Goal: Task Accomplishment & Management: Manage account settings

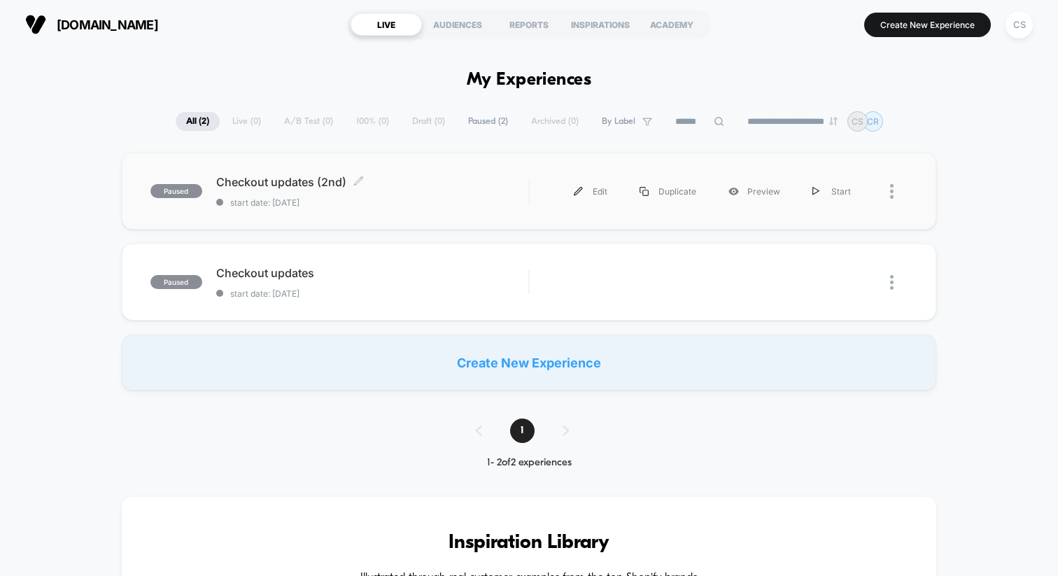
click at [416, 184] on span "Checkout updates (2nd) Click to edit experience details" at bounding box center [372, 182] width 312 height 14
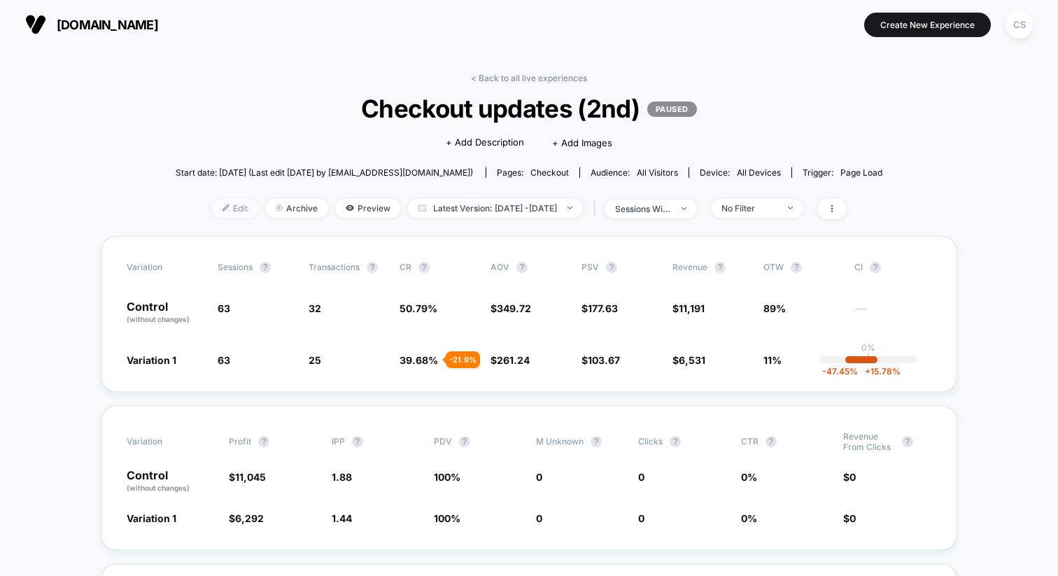
click at [216, 206] on span "Edit" at bounding box center [235, 208] width 46 height 19
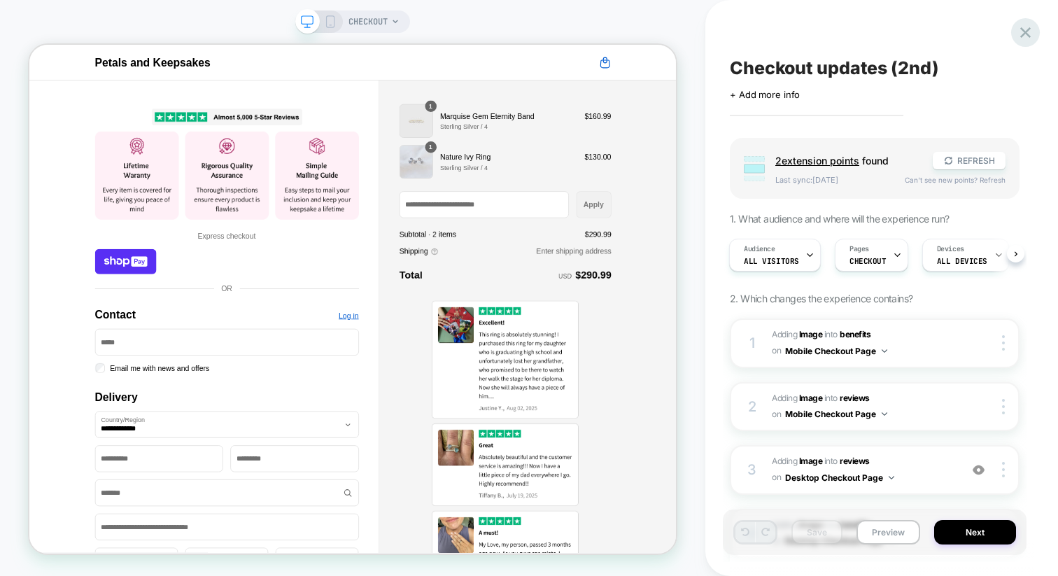
click at [1025, 41] on icon at bounding box center [1025, 32] width 19 height 19
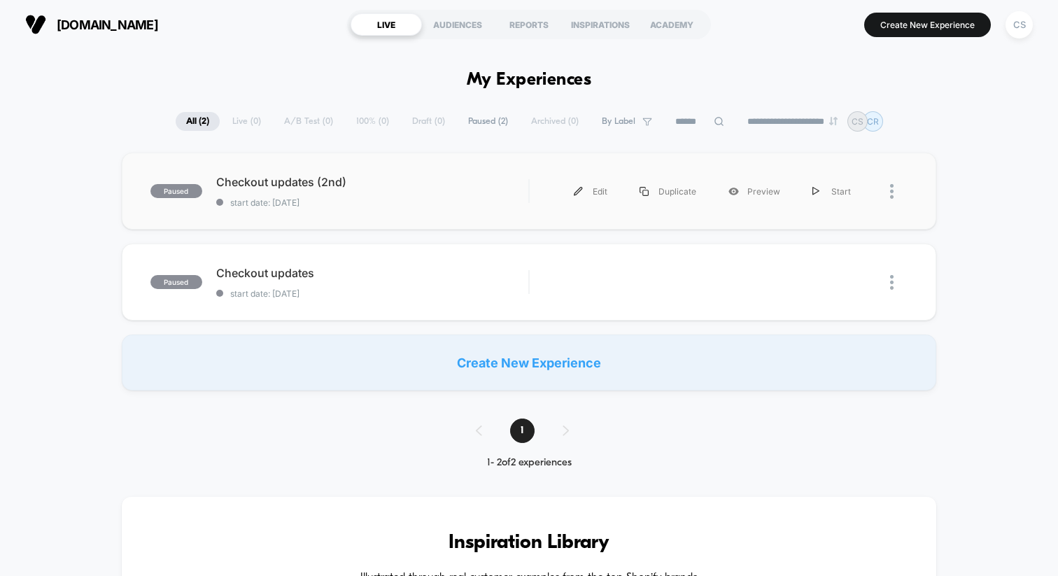
click at [888, 199] on div at bounding box center [887, 191] width 41 height 31
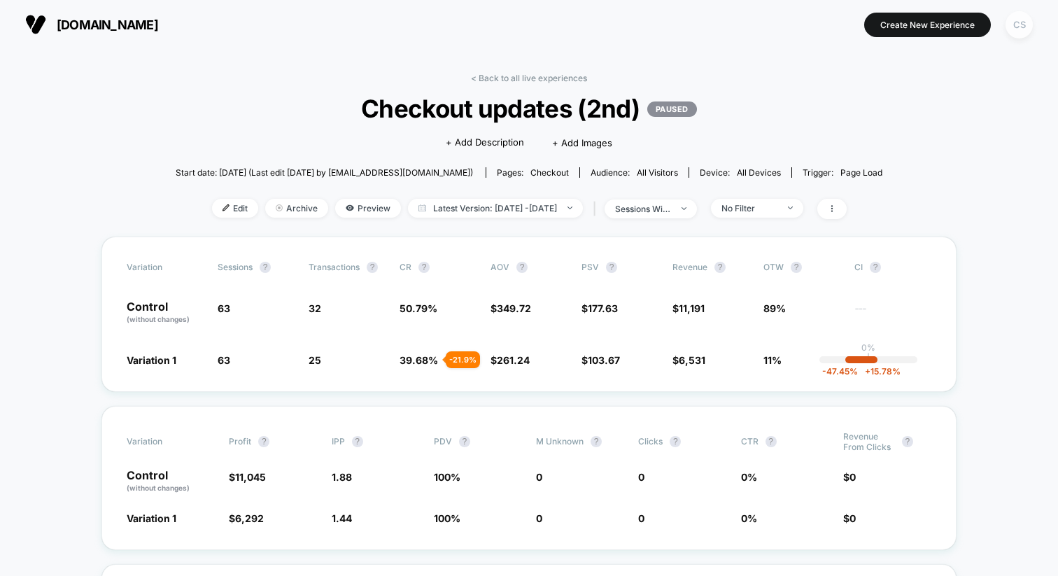
click at [1018, 23] on div "CS" at bounding box center [1018, 24] width 27 height 27
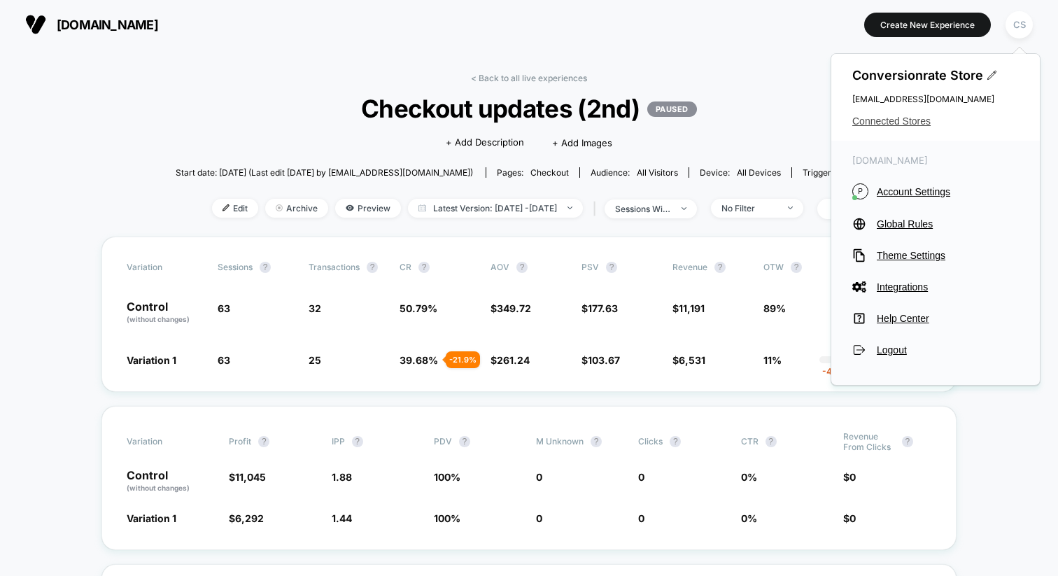
click at [904, 122] on span "Connected Stores" at bounding box center [935, 120] width 166 height 11
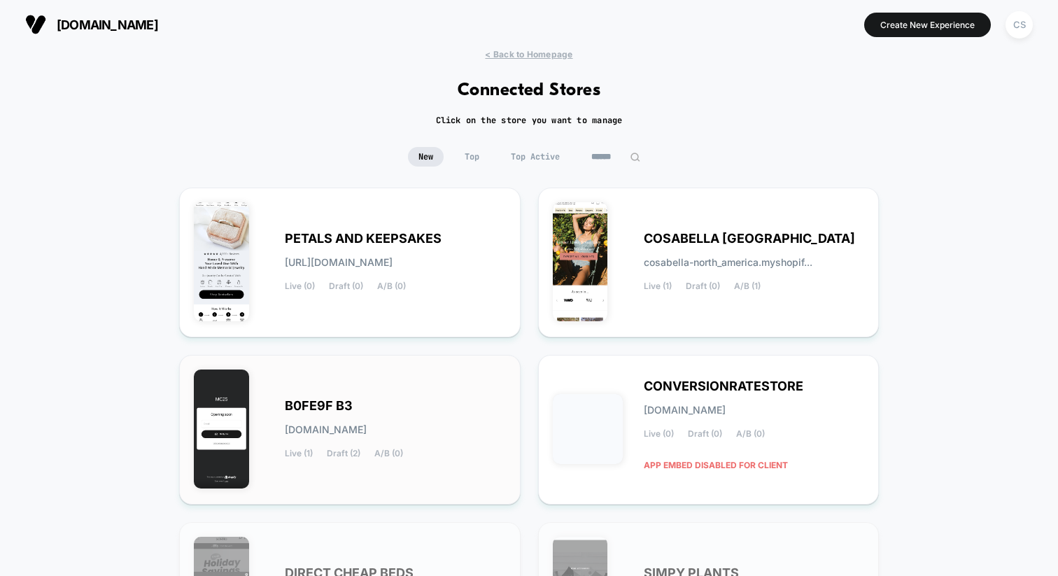
click at [474, 416] on div "B0FE9F B3 [DOMAIN_NAME] Live (1) Draft (2) A/B (0)" at bounding box center [395, 429] width 221 height 57
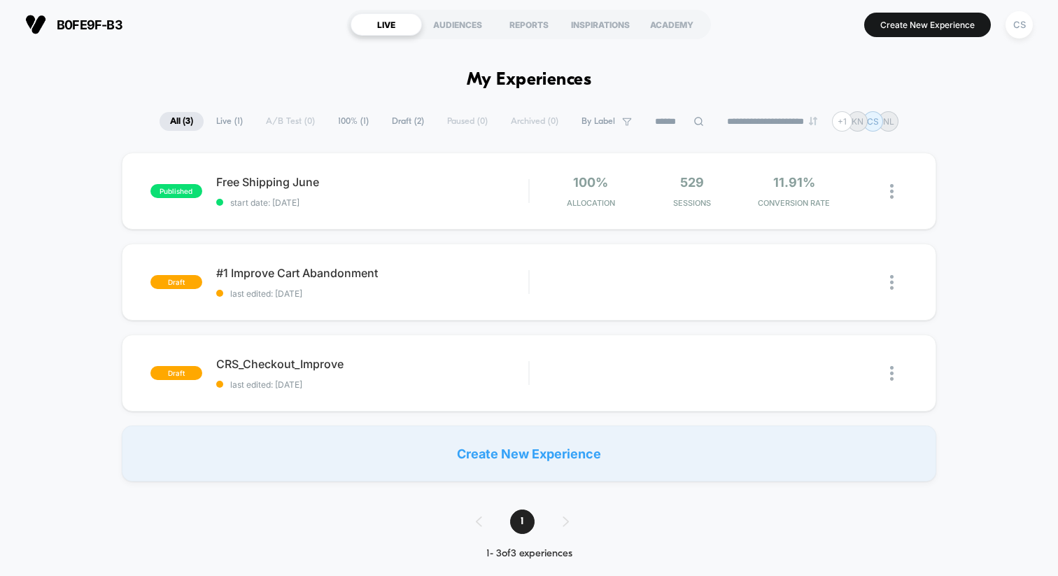
click at [974, 167] on div "published Free Shipping June start date: [DATE] 100% Allocation 529 Sessions 11…" at bounding box center [529, 316] width 1058 height 329
click at [834, 280] on div "Start" at bounding box center [831, 282] width 71 height 31
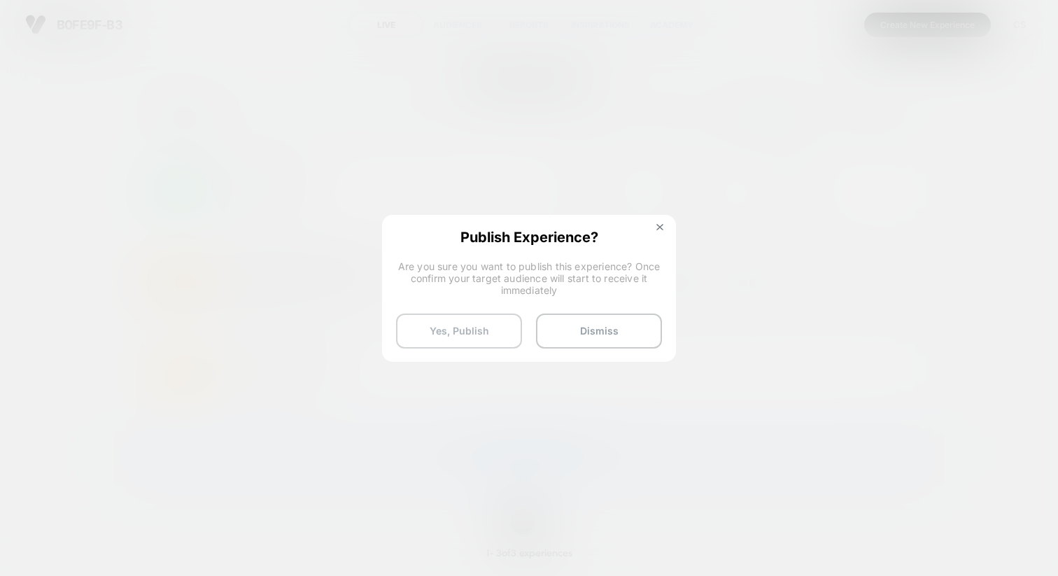
click at [488, 326] on button "Yes, Publish" at bounding box center [459, 330] width 126 height 35
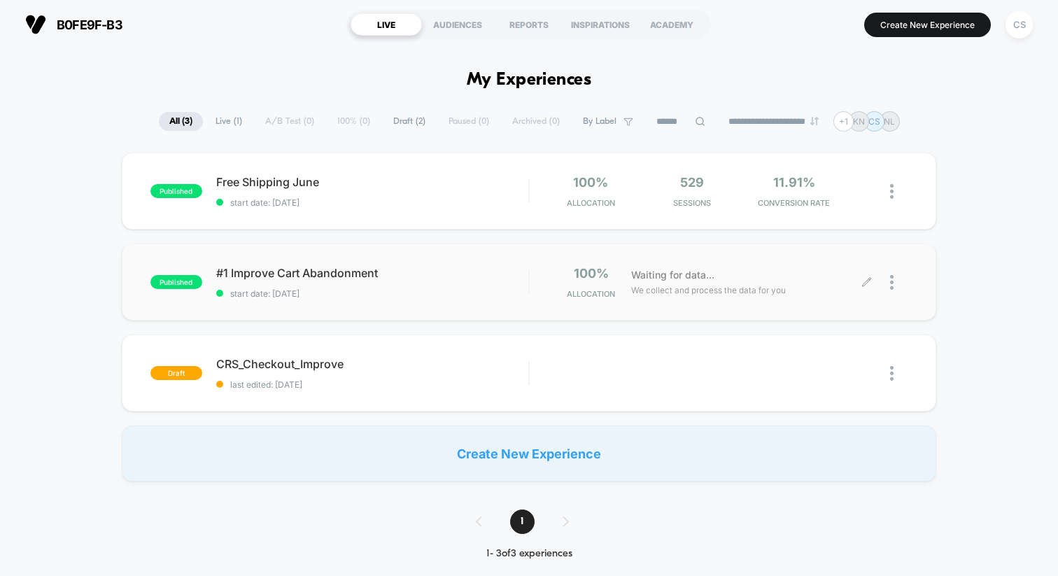
click at [860, 280] on div "Waiting for data... We collect and process the data for you" at bounding box center [745, 282] width 243 height 33
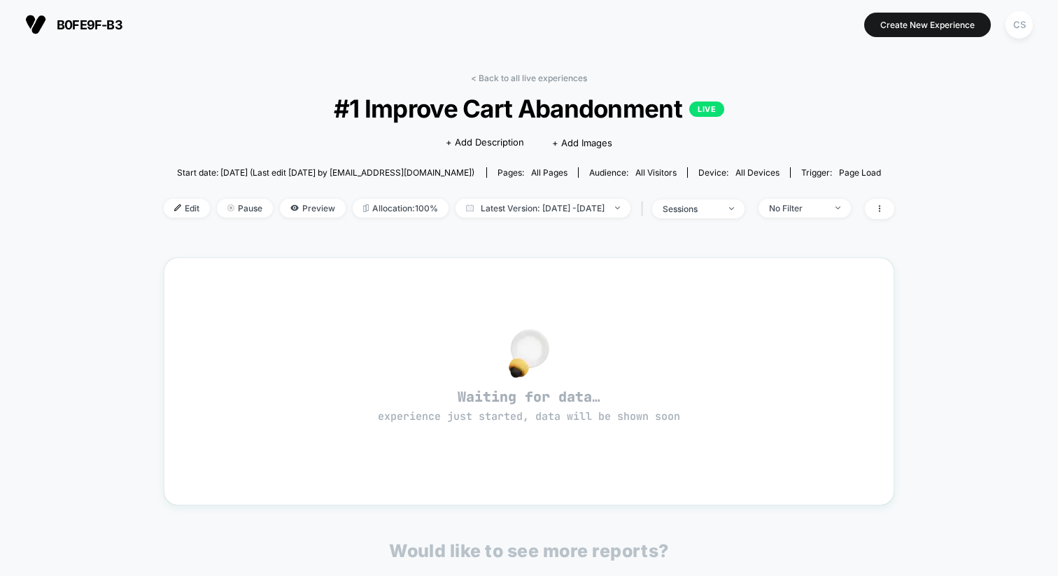
click at [269, 175] on span "Start date: [DATE] (Last edit [DATE] by [EMAIL_ADDRESS][DOMAIN_NAME])" at bounding box center [325, 172] width 297 height 10
click at [164, 204] on span "Edit" at bounding box center [187, 208] width 46 height 19
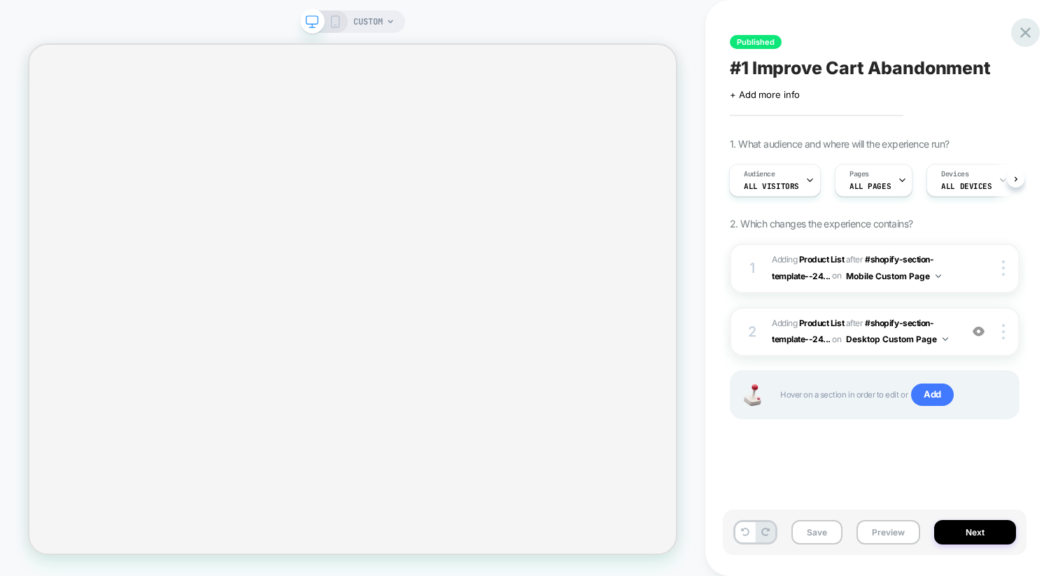
scroll to position [0, 1]
click at [1018, 35] on icon at bounding box center [1025, 32] width 19 height 19
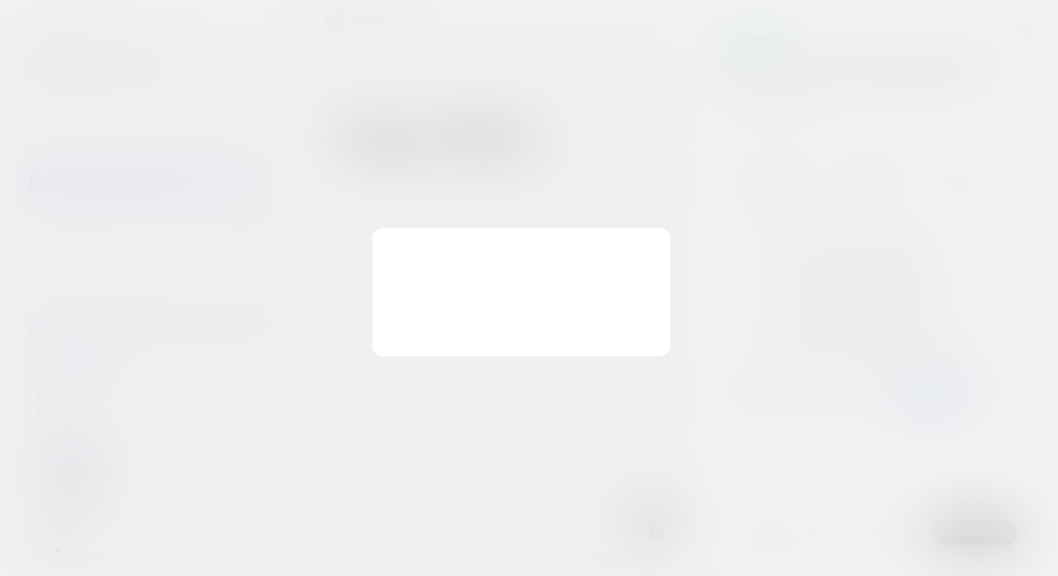
scroll to position [0, 0]
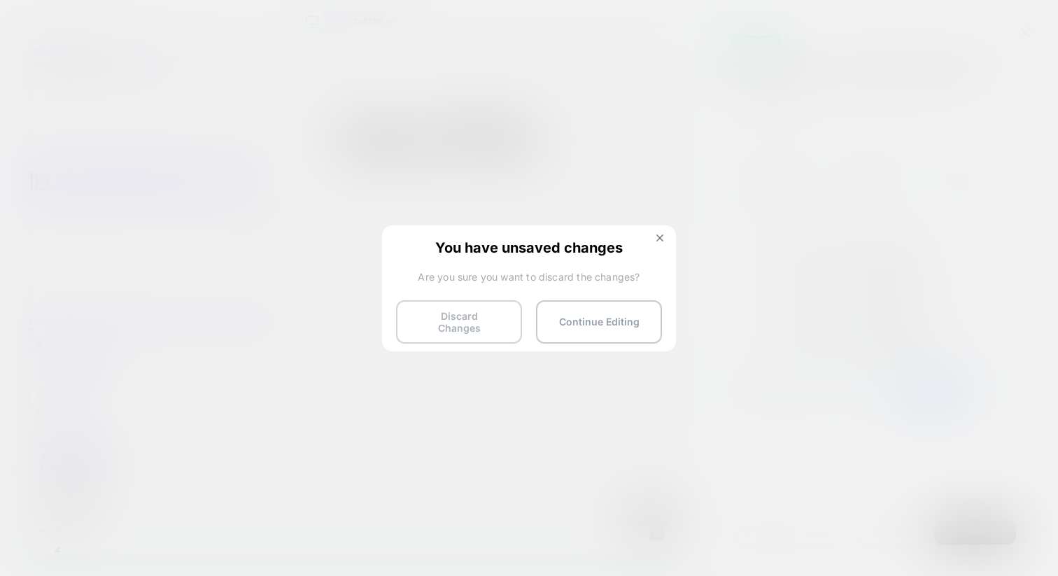
click at [483, 315] on button "Discard Changes" at bounding box center [459, 321] width 126 height 43
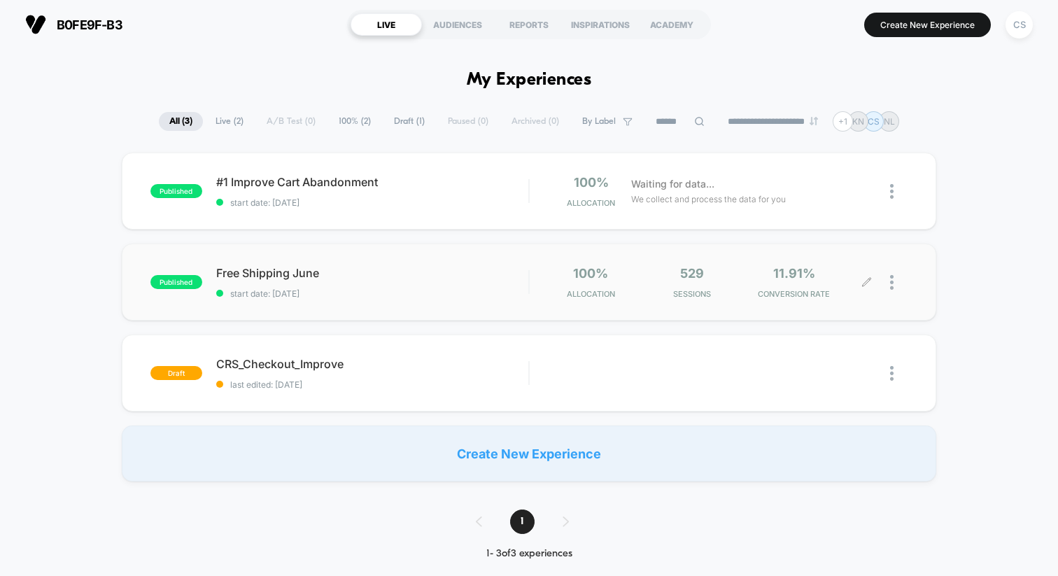
click at [869, 283] on icon at bounding box center [866, 282] width 10 height 10
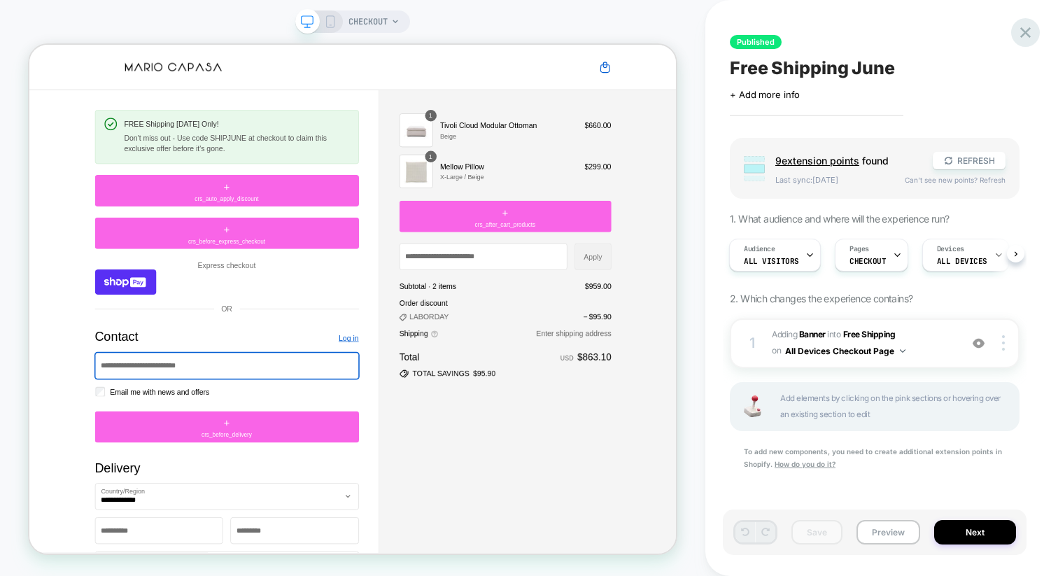
click at [1032, 35] on icon at bounding box center [1025, 32] width 19 height 19
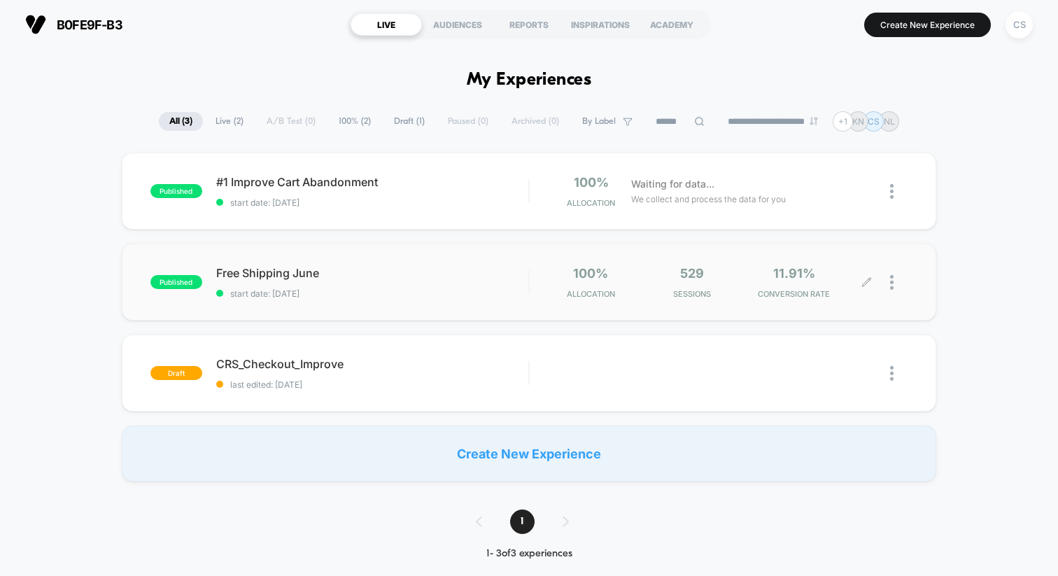
click at [873, 285] on div at bounding box center [887, 282] width 41 height 33
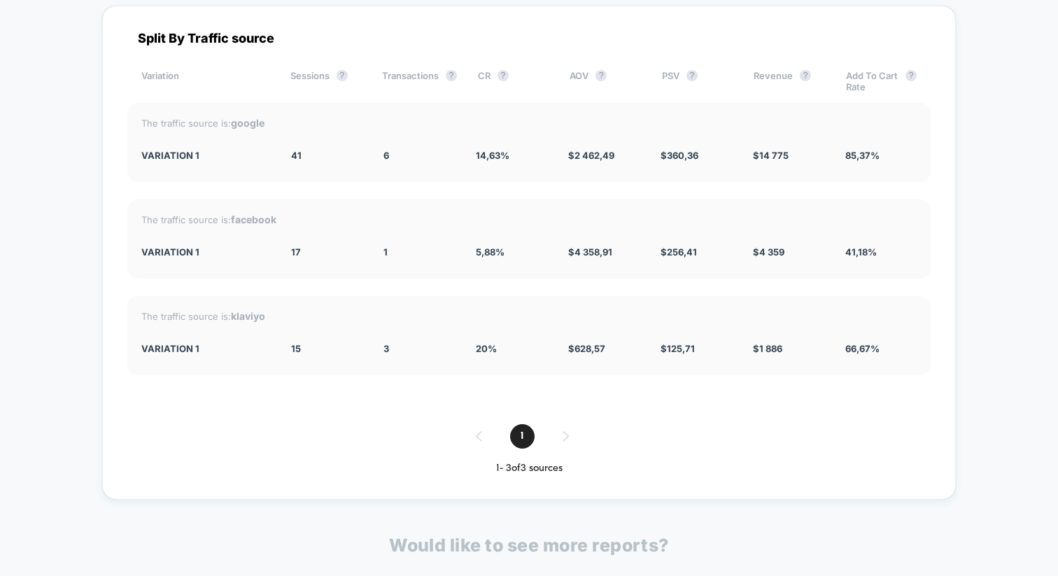
scroll to position [2608, 0]
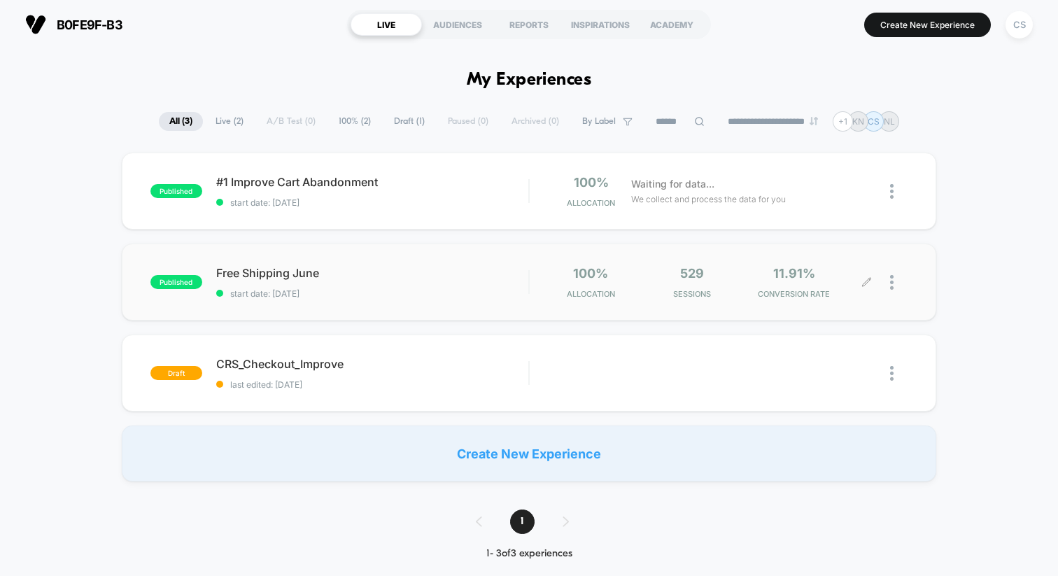
click at [871, 284] on icon at bounding box center [866, 282] width 10 height 10
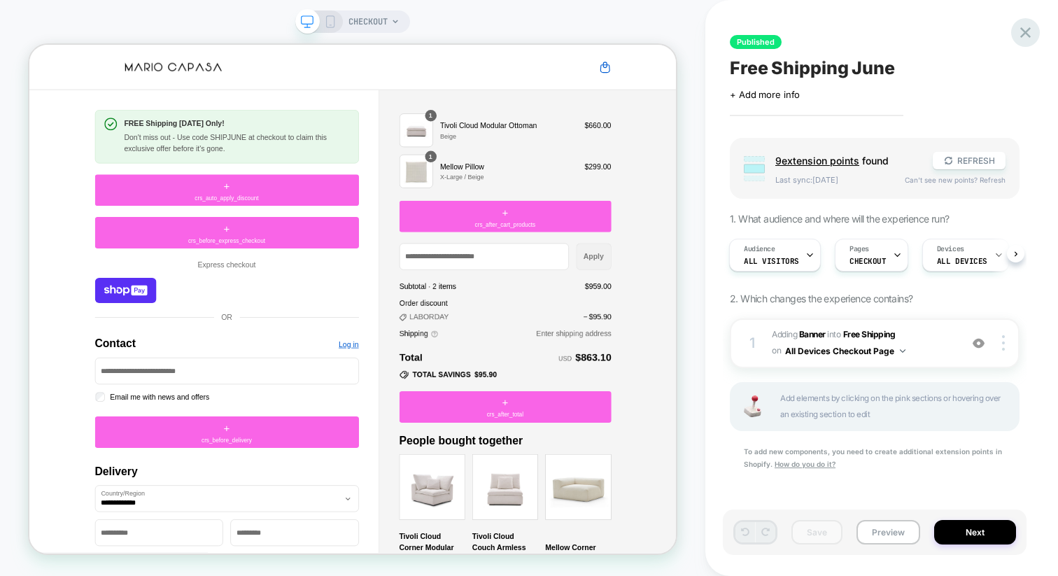
click at [1025, 34] on icon at bounding box center [1025, 32] width 10 height 10
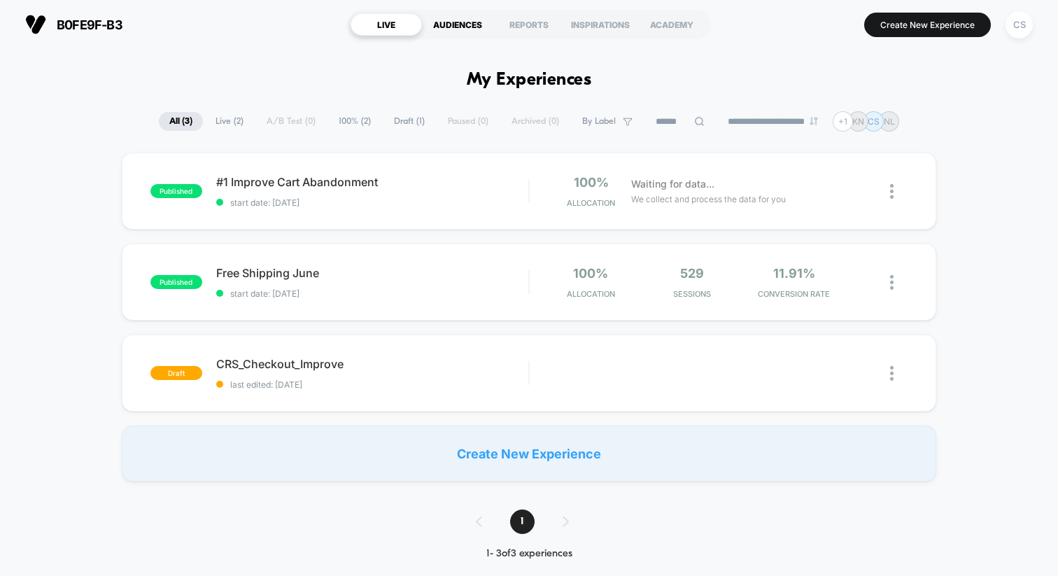
click at [469, 29] on div "AUDIENCES" at bounding box center [457, 24] width 71 height 22
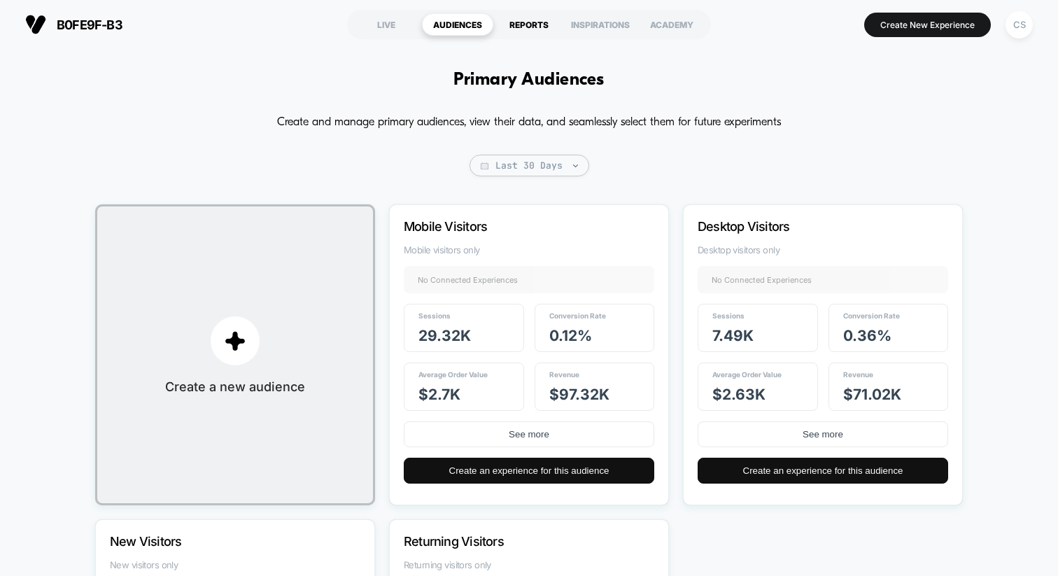
click at [551, 26] on div "REPORTS" at bounding box center [528, 24] width 71 height 22
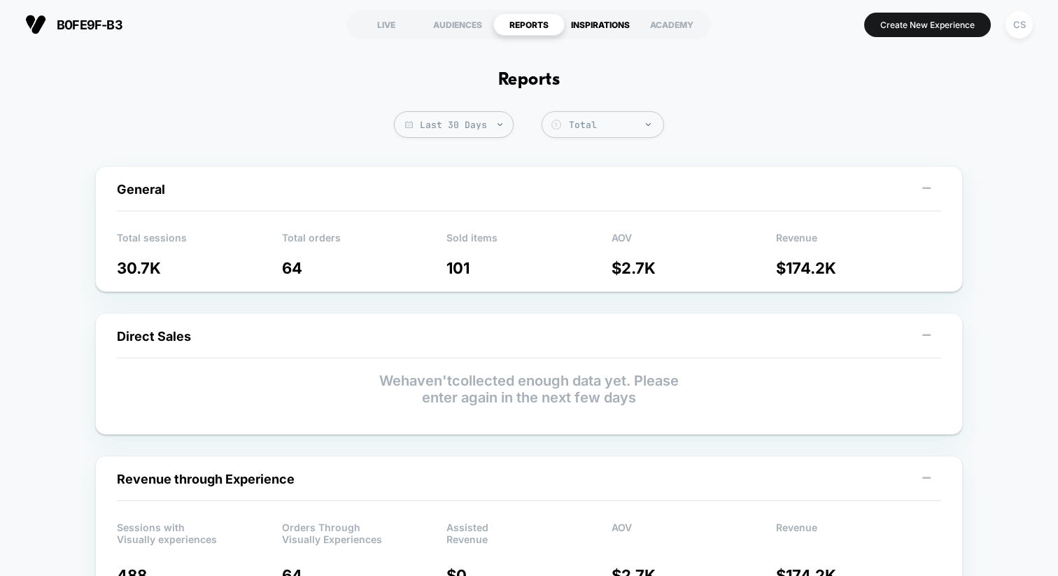
click at [597, 26] on div "INSPIRATIONS" at bounding box center [599, 24] width 71 height 22
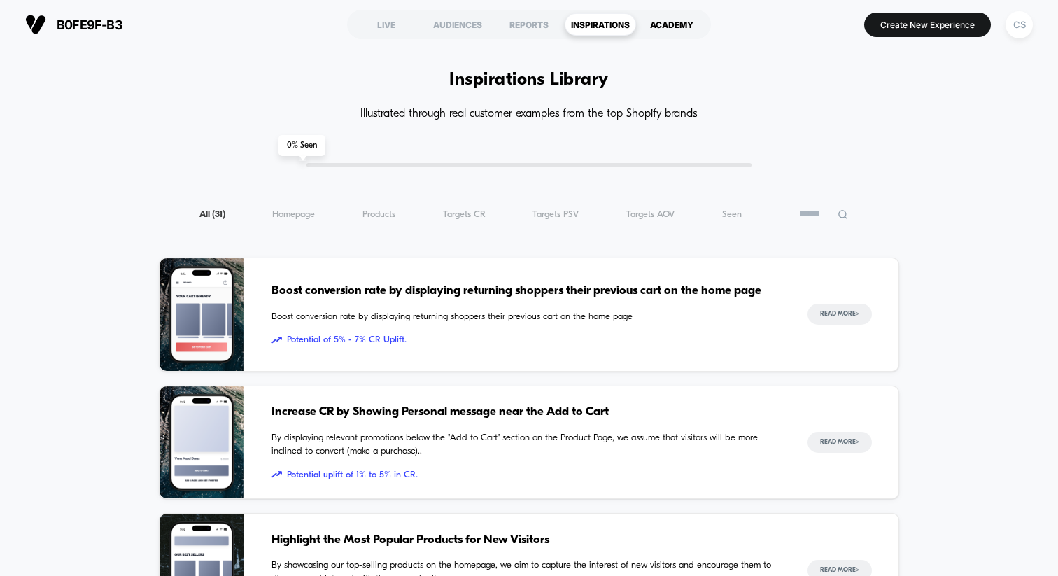
click at [648, 26] on div "ACADEMY" at bounding box center [671, 24] width 71 height 22
click at [381, 21] on div "LIVE" at bounding box center [385, 24] width 71 height 22
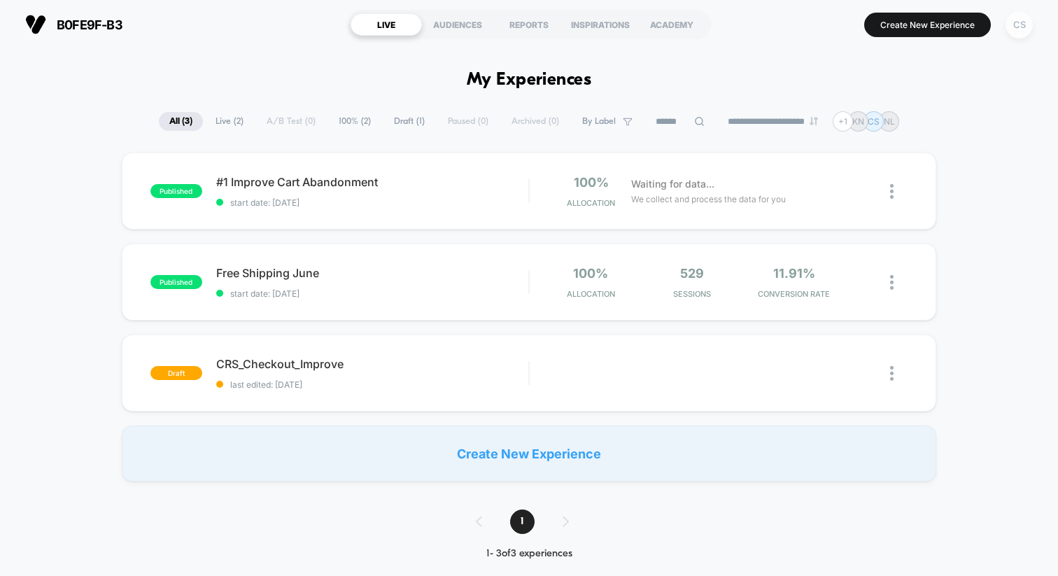
click at [1021, 23] on div "CS" at bounding box center [1018, 24] width 27 height 27
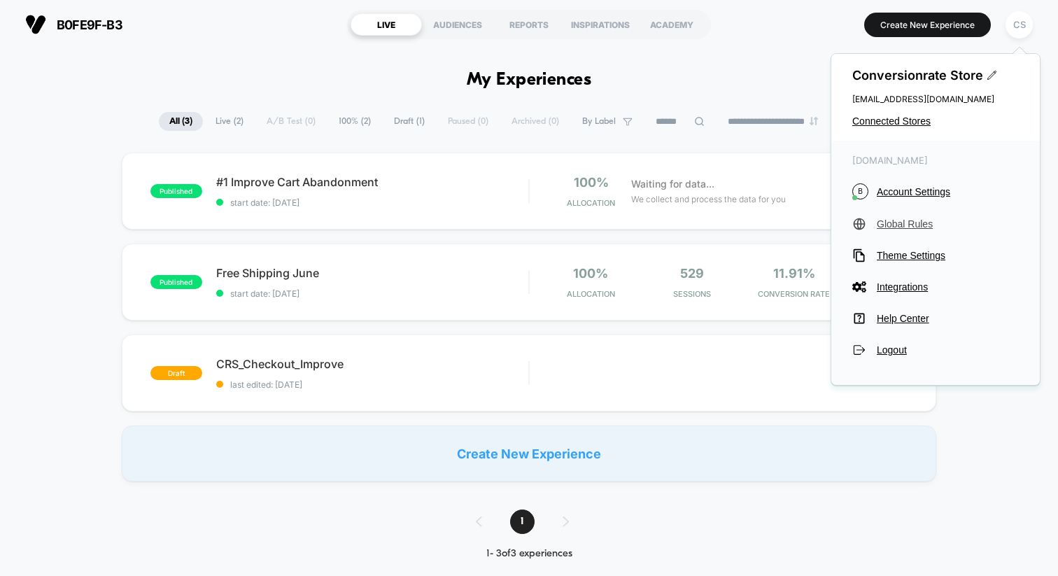
click at [917, 225] on span "Global Rules" at bounding box center [947, 223] width 142 height 11
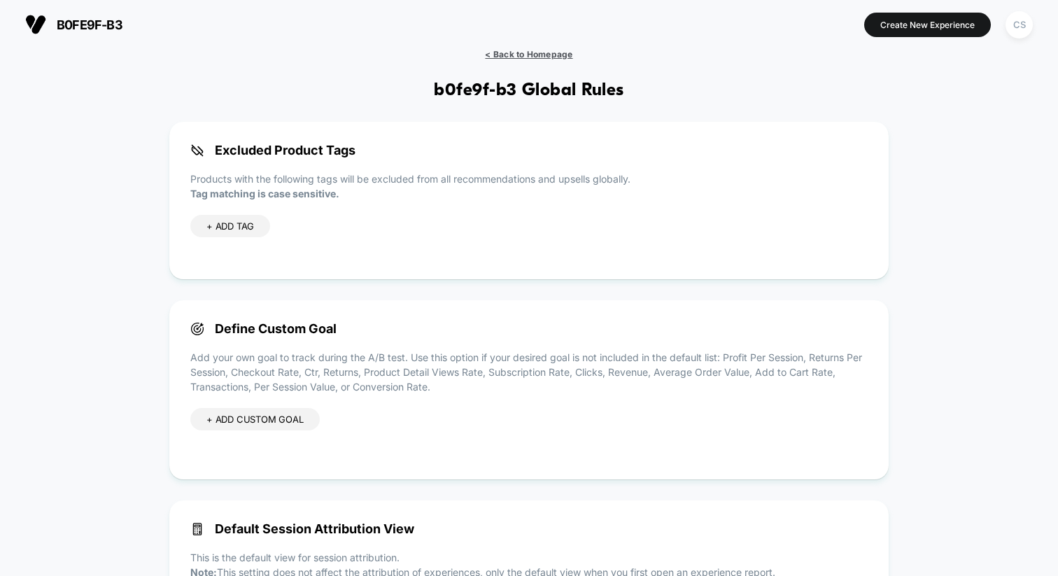
click at [534, 58] on span "< Back to Homepage" at bounding box center [528, 54] width 87 height 10
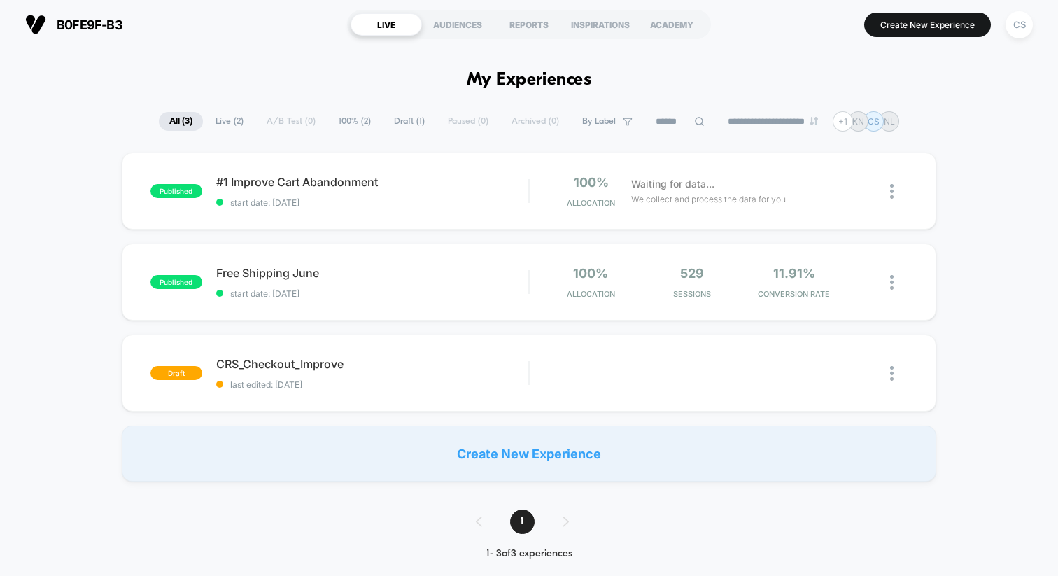
click at [613, 184] on icon at bounding box center [616, 182] width 8 height 8
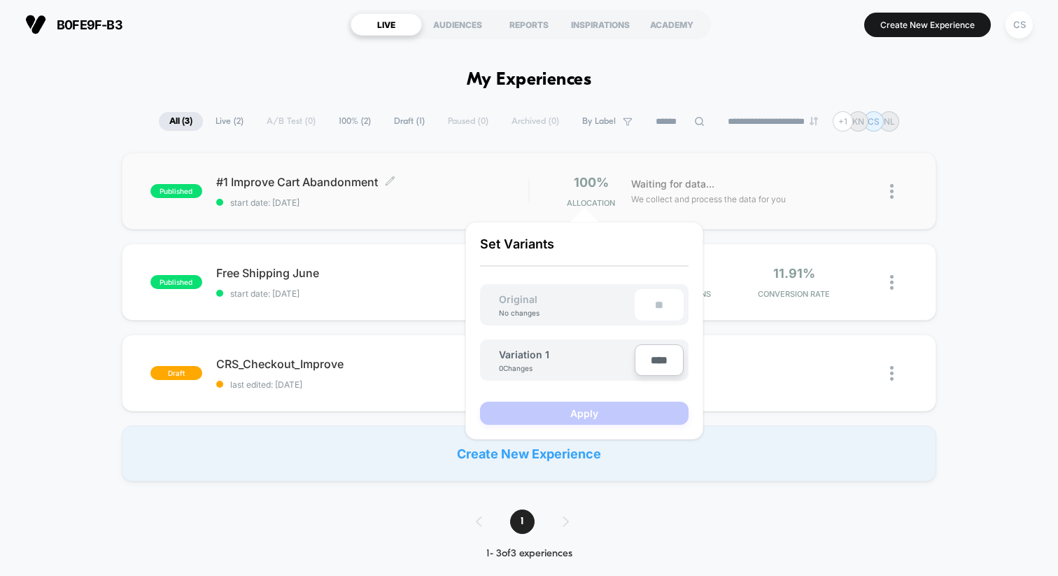
click at [507, 178] on span "#1 Improve Cart Abandonment Click to edit experience details" at bounding box center [372, 182] width 312 height 14
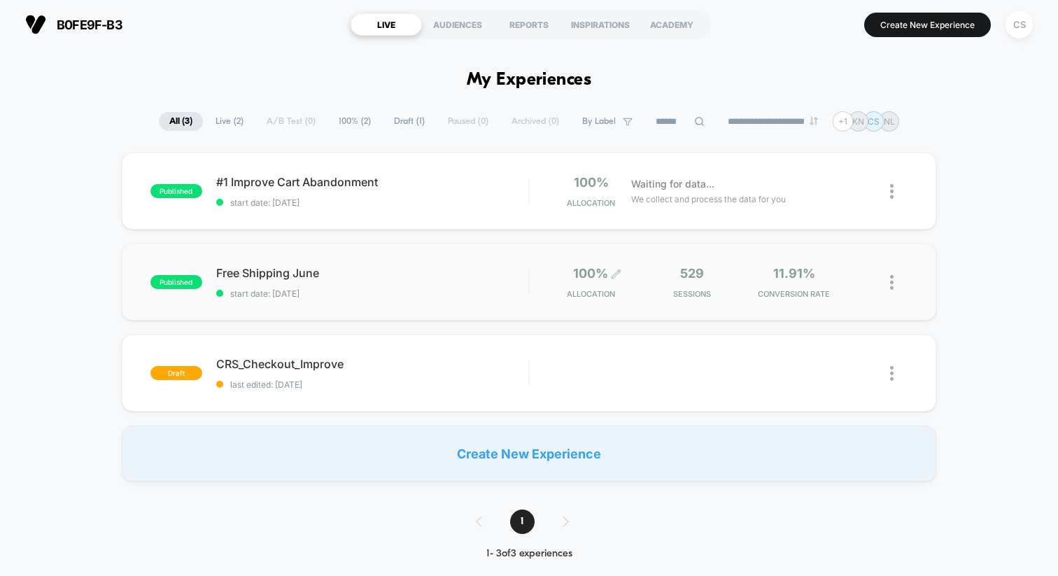
click at [618, 272] on icon at bounding box center [616, 273] width 8 height 8
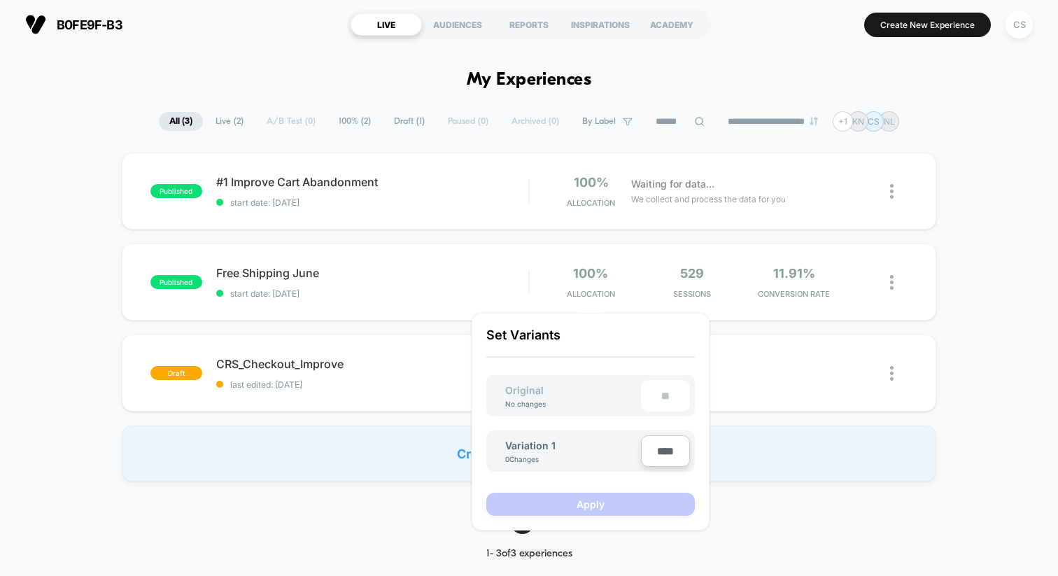
click at [641, 391] on div "**" at bounding box center [665, 395] width 49 height 31
click at [656, 391] on div "**" at bounding box center [665, 395] width 49 height 31
click at [658, 394] on div "**" at bounding box center [665, 395] width 49 height 31
click at [588, 454] on div "Variation 1 0 Changes" at bounding box center [573, 451] width 136 height 24
click at [607, 425] on div "Variation 1 0 Changes ****" at bounding box center [590, 443] width 208 height 55
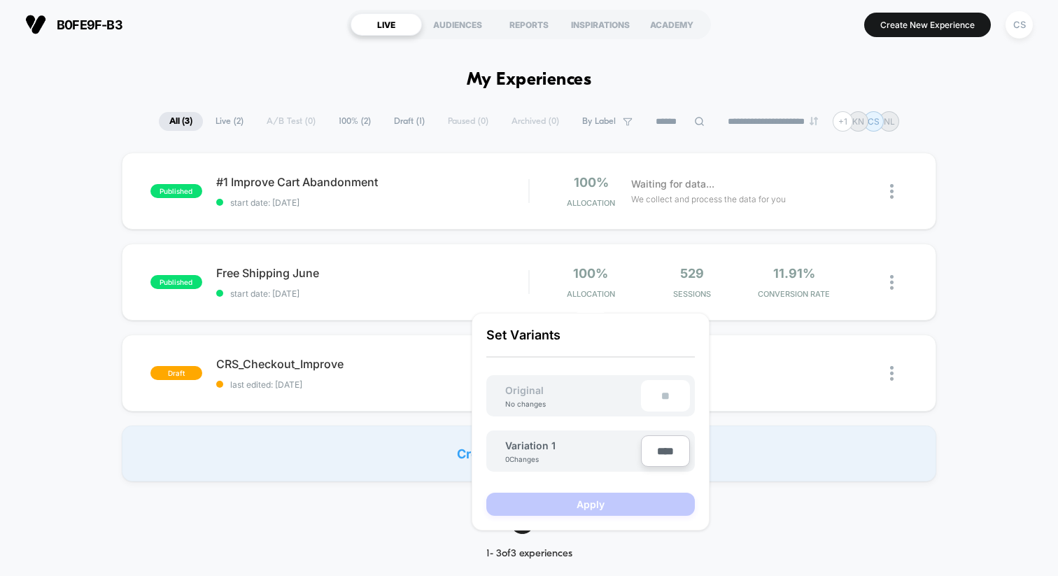
click at [992, 401] on div "published #1 Improve Cart Abandonment start date: [DATE] 100% Allocation Waitin…" at bounding box center [529, 316] width 1058 height 329
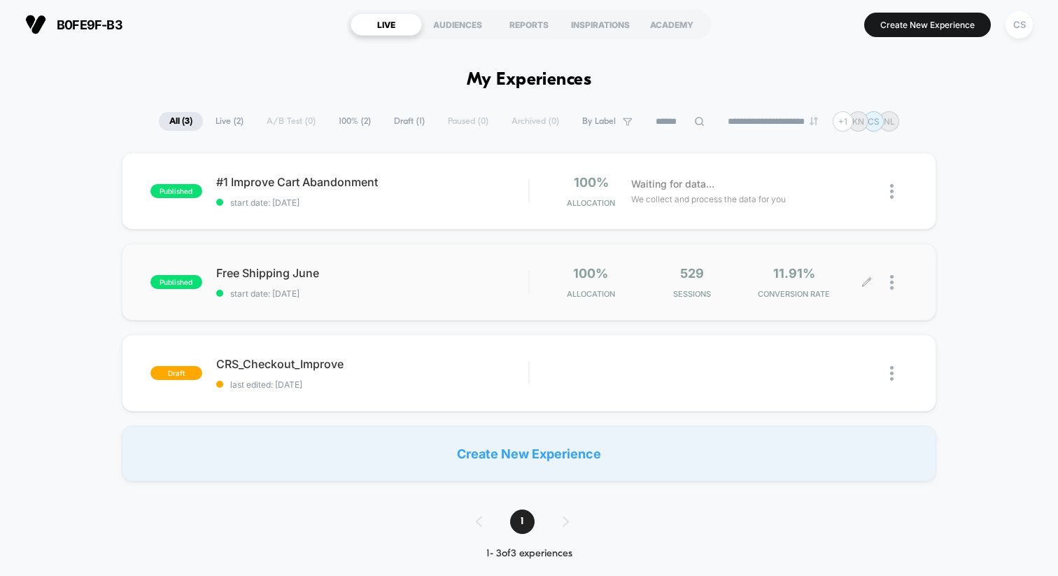
click at [895, 287] on div at bounding box center [898, 282] width 17 height 33
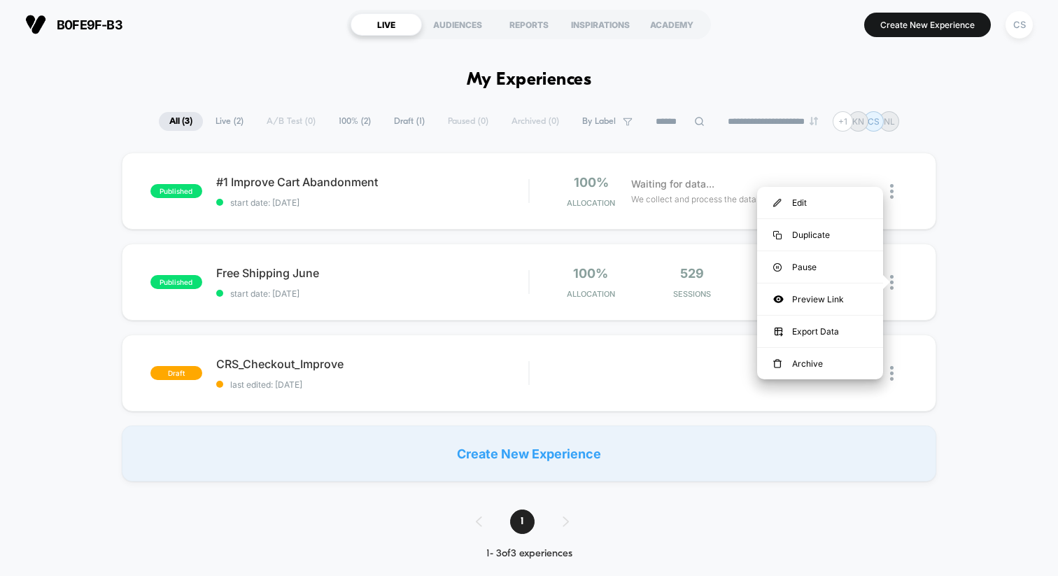
click at [956, 244] on div "published #1 Improve Cart Abandonment start date: [DATE] 100% Allocation Waitin…" at bounding box center [529, 316] width 1058 height 329
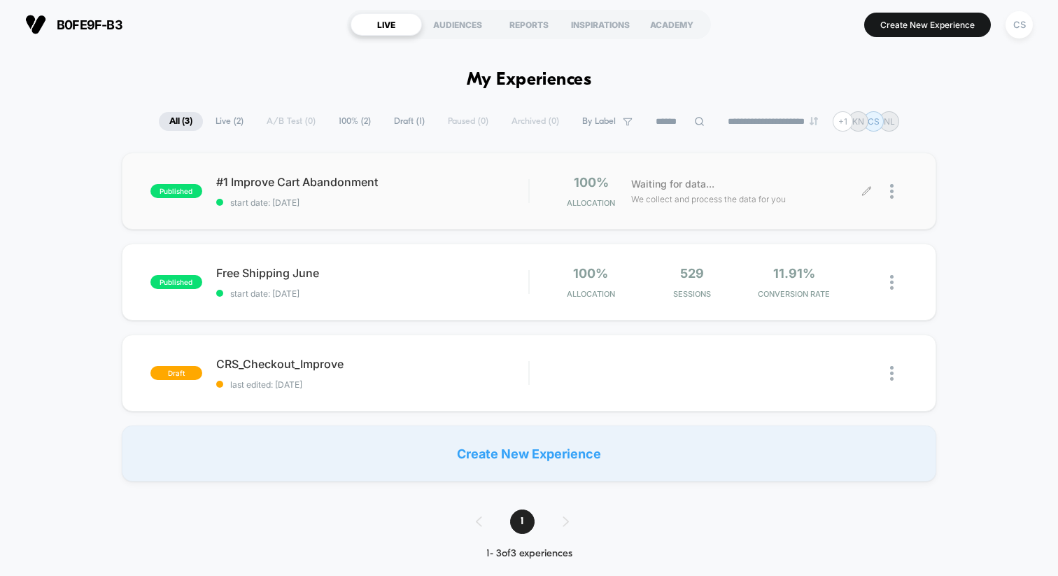
click at [897, 184] on div at bounding box center [898, 191] width 17 height 33
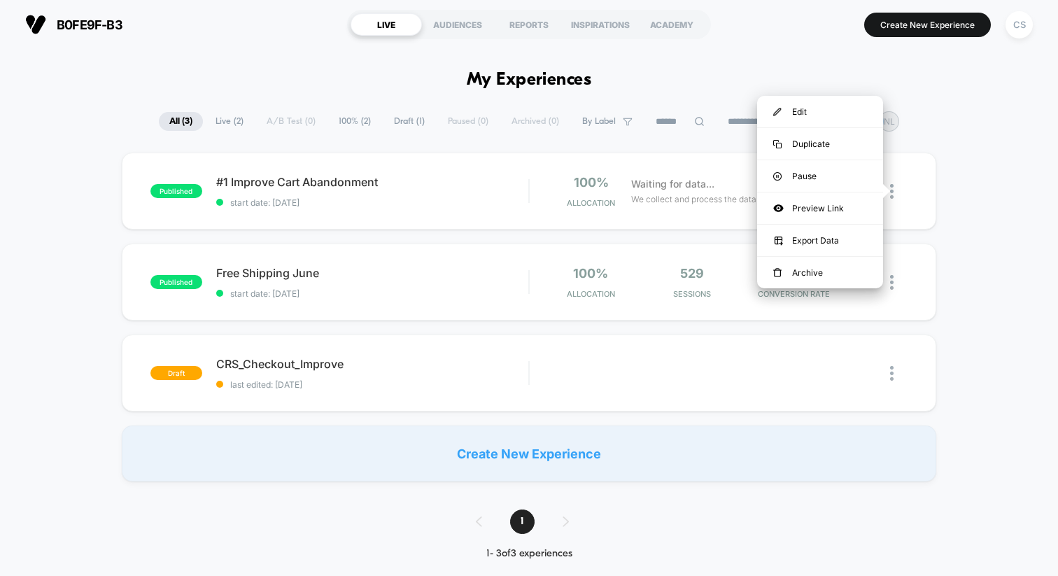
click at [943, 267] on div "published #1 Improve Cart Abandonment start date: [DATE] 100% Allocation Waitin…" at bounding box center [529, 316] width 1058 height 329
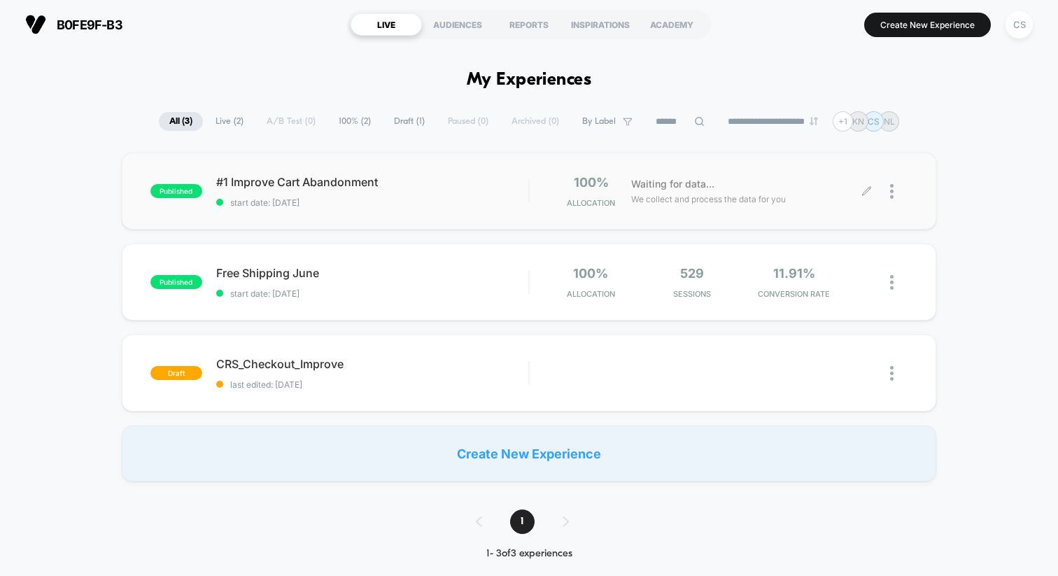
click at [892, 176] on div at bounding box center [898, 191] width 17 height 33
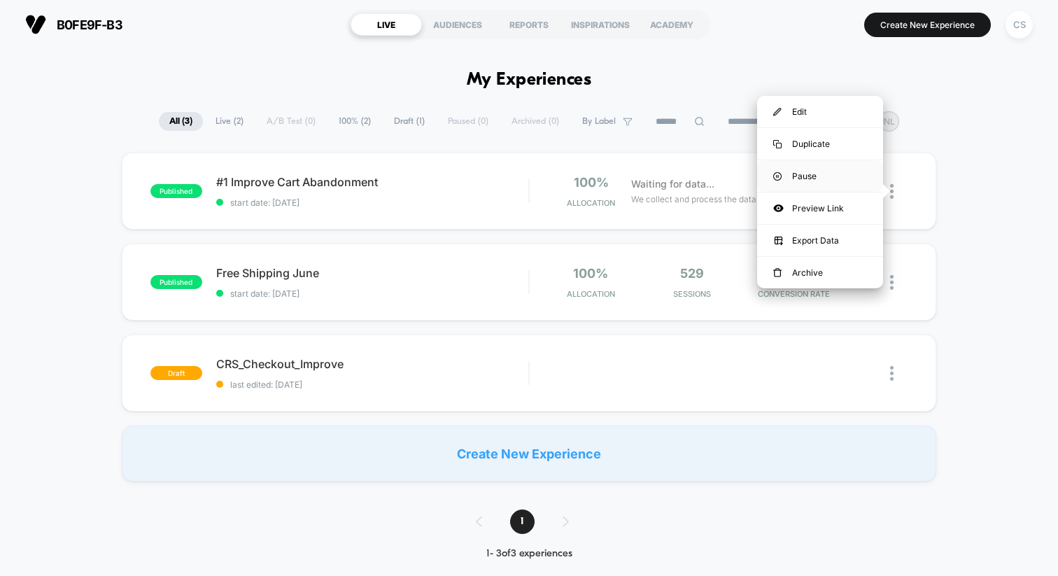
click at [828, 177] on div "Pause" at bounding box center [820, 175] width 126 height 31
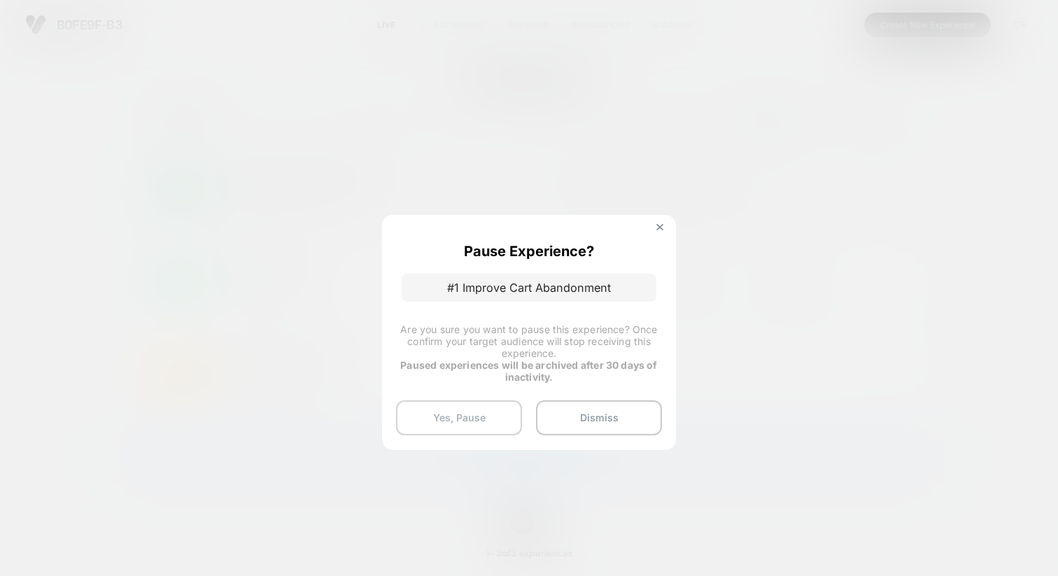
click at [458, 420] on button "Yes, Pause" at bounding box center [459, 417] width 126 height 35
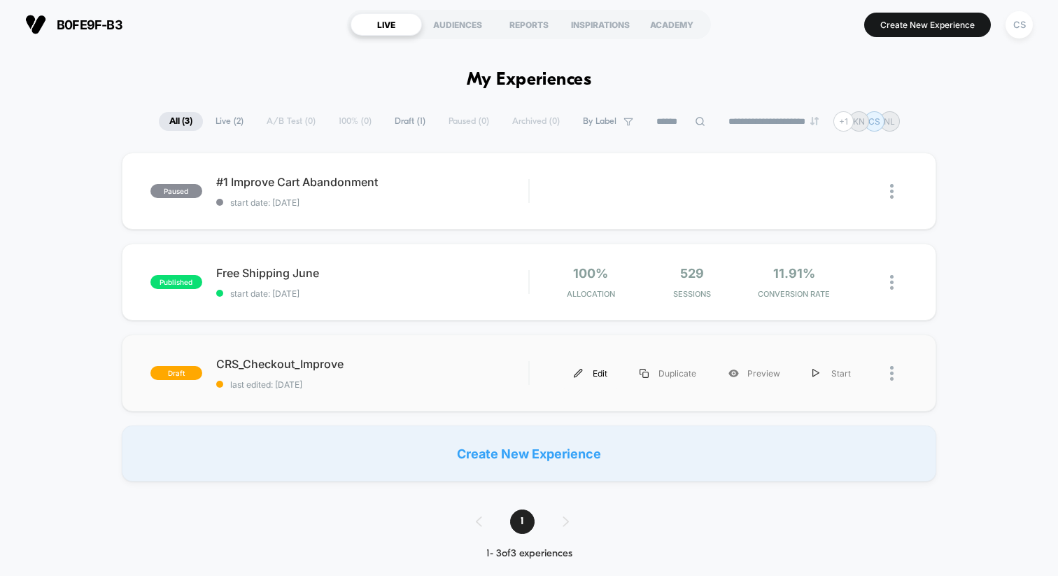
click at [606, 369] on div "Edit" at bounding box center [591, 372] width 66 height 31
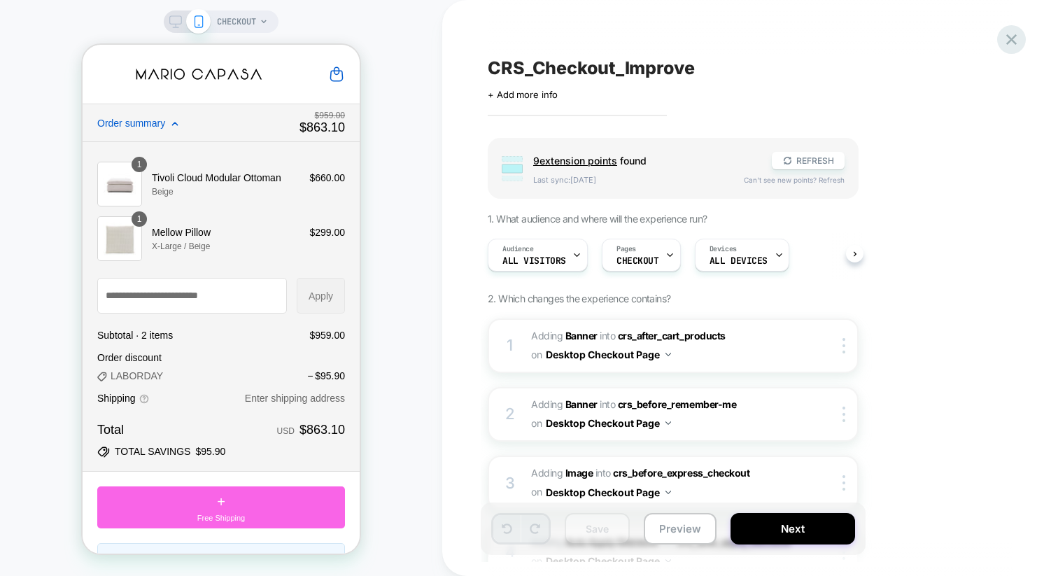
click at [1004, 45] on icon at bounding box center [1011, 39] width 19 height 19
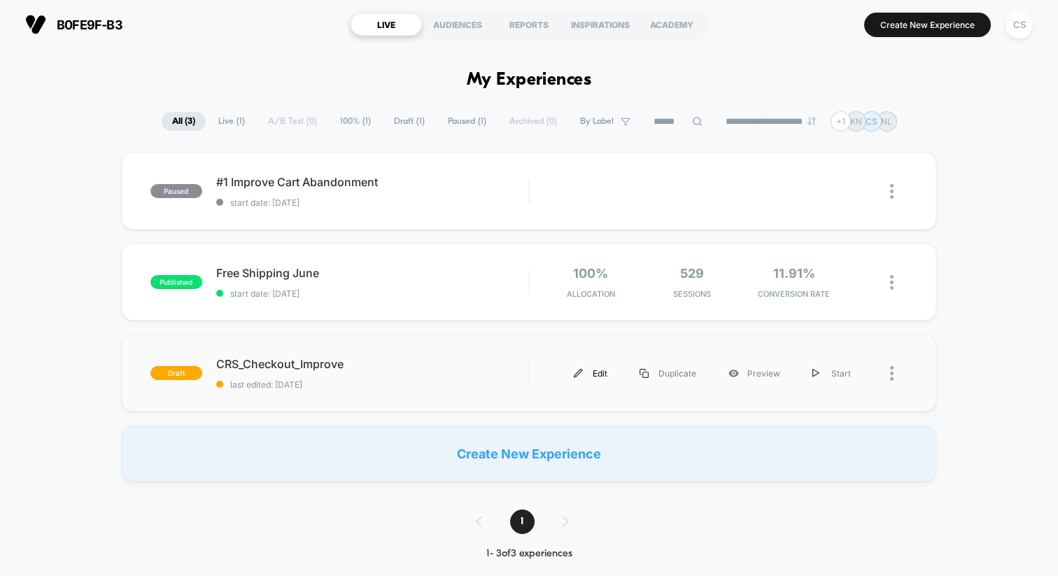
click at [599, 374] on div "Edit" at bounding box center [591, 372] width 66 height 31
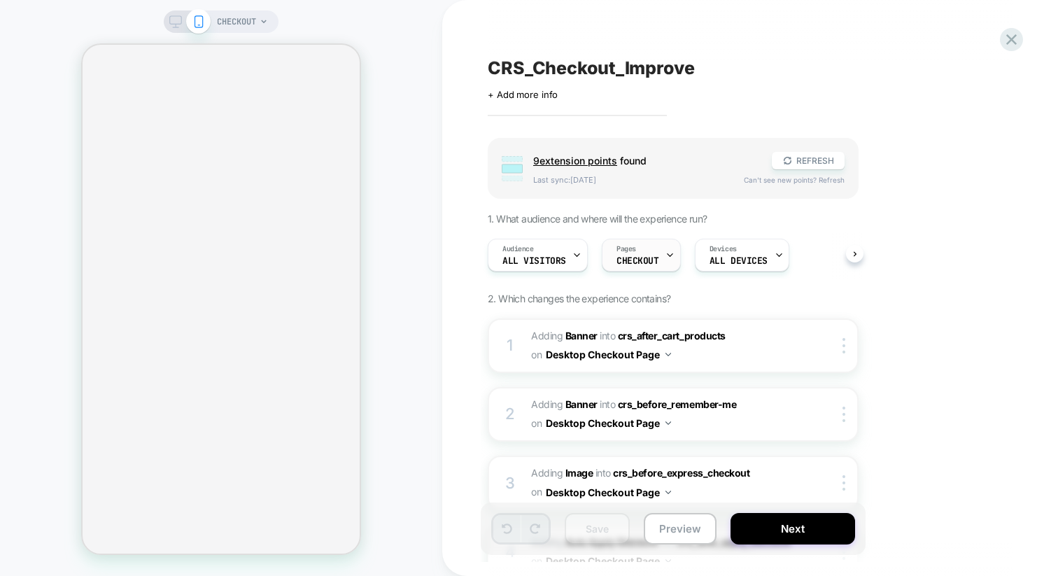
click at [635, 265] on div "Pages CHECKOUT" at bounding box center [637, 254] width 71 height 31
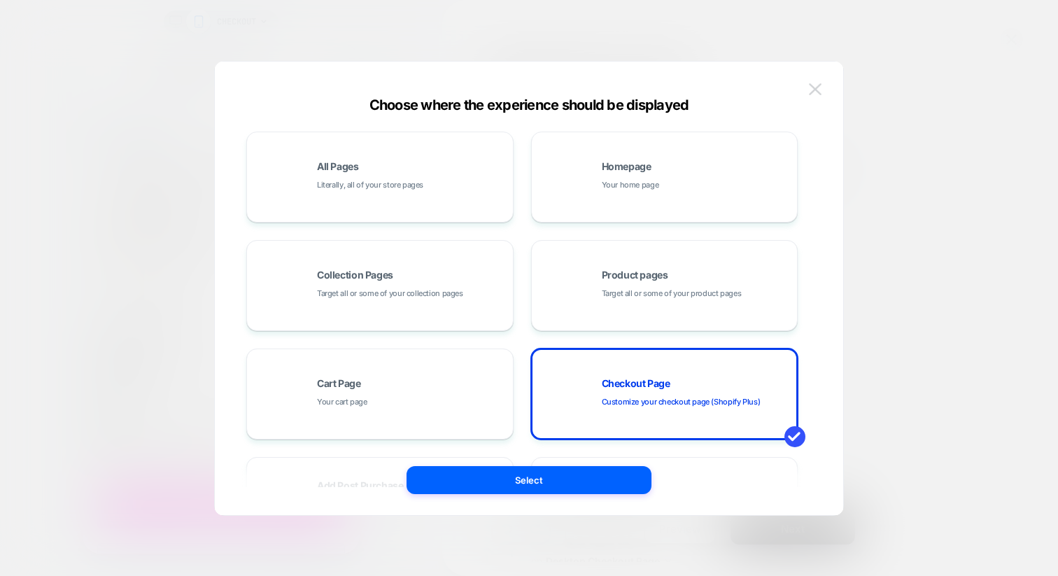
click at [813, 91] on img at bounding box center [815, 89] width 13 height 12
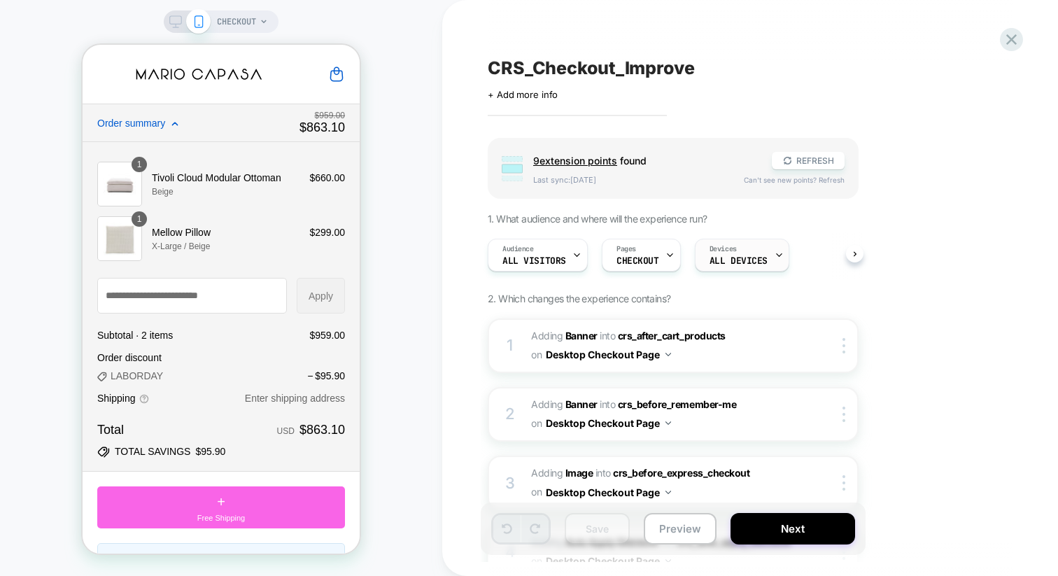
click at [732, 246] on span "Devices" at bounding box center [722, 249] width 27 height 10
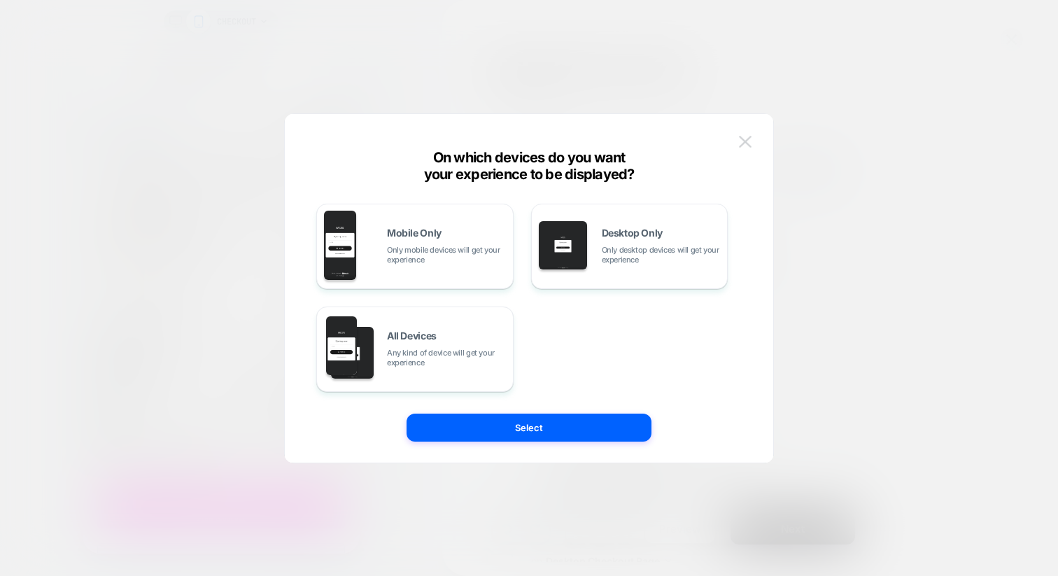
click at [750, 143] on img at bounding box center [745, 142] width 13 height 12
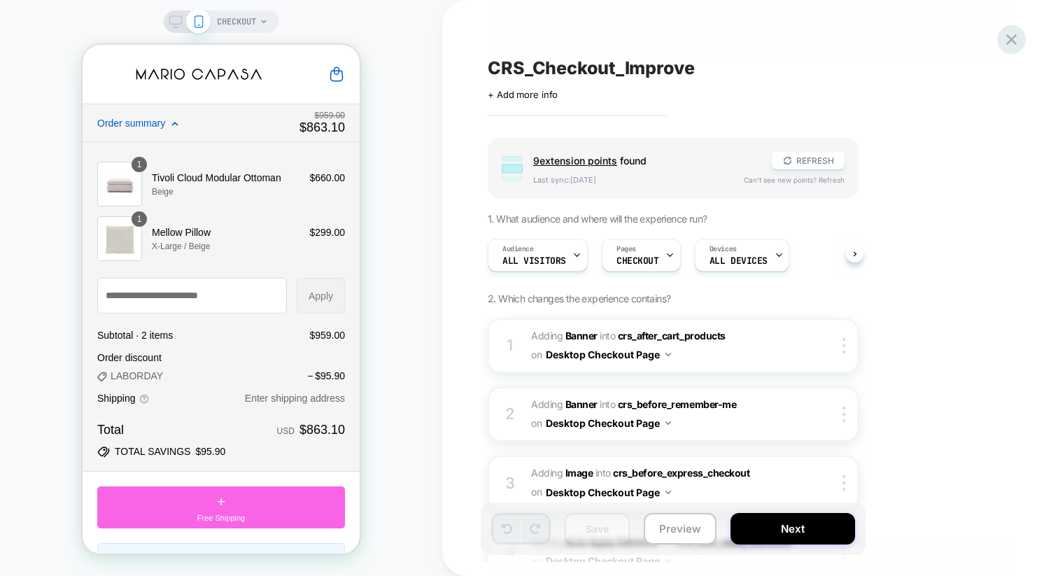
click at [1003, 43] on icon at bounding box center [1011, 39] width 19 height 19
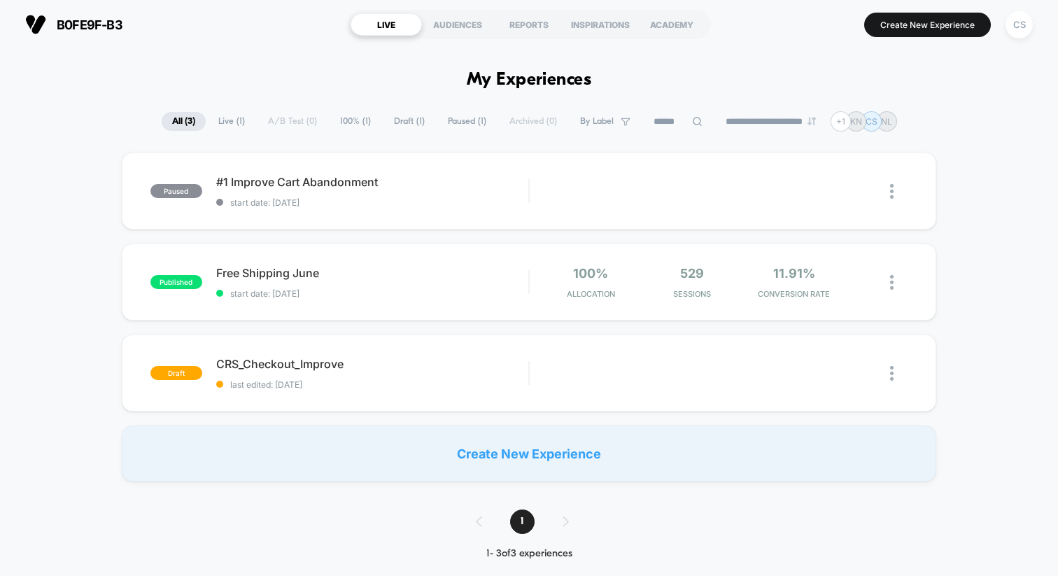
click at [217, 123] on span "Live ( 1 )" at bounding box center [232, 121] width 48 height 19
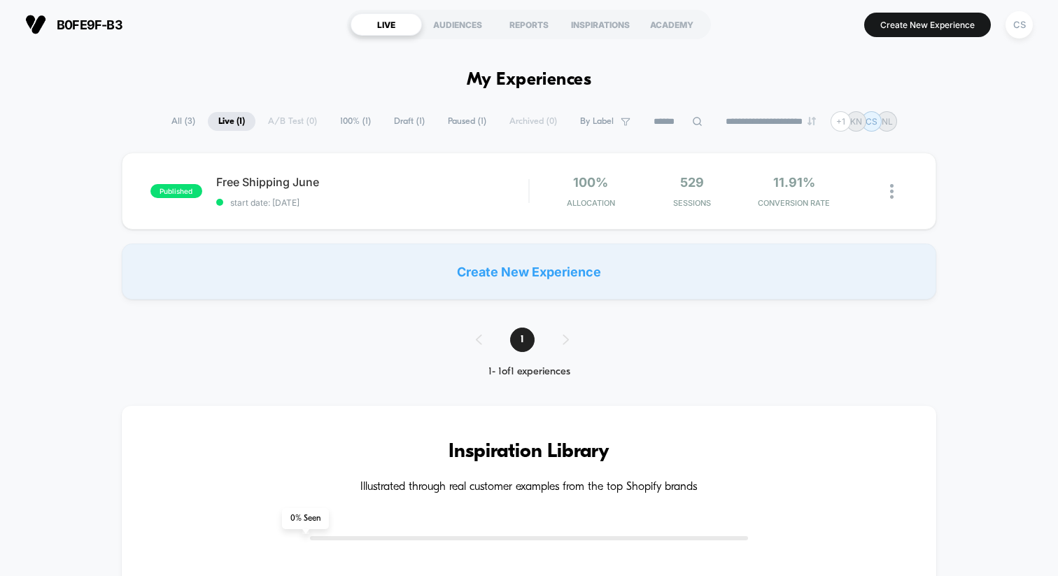
click at [191, 120] on span "All ( 3 )" at bounding box center [183, 121] width 45 height 19
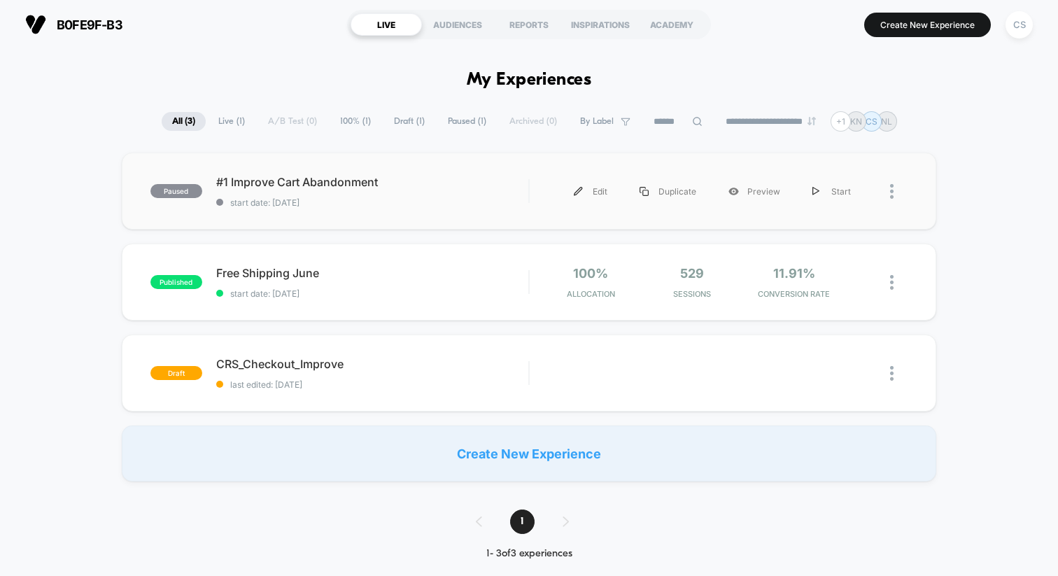
click at [886, 192] on div at bounding box center [887, 191] width 41 height 31
click at [894, 190] on div at bounding box center [898, 191] width 17 height 31
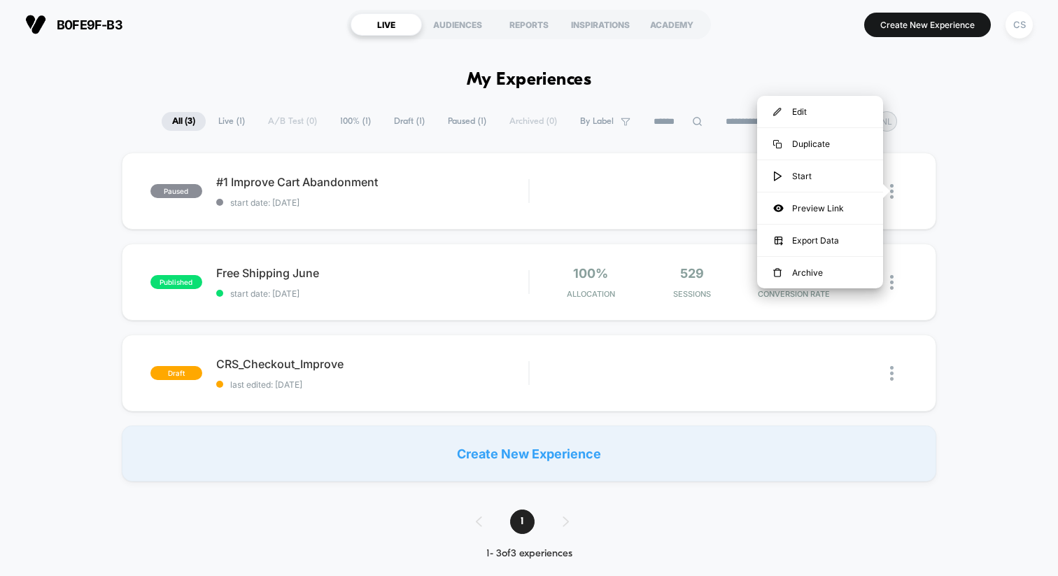
click at [969, 206] on div "paused #1 Improve Cart Abandonment start date: [DATE] Edit Duplicate Preview St…" at bounding box center [529, 316] width 1058 height 329
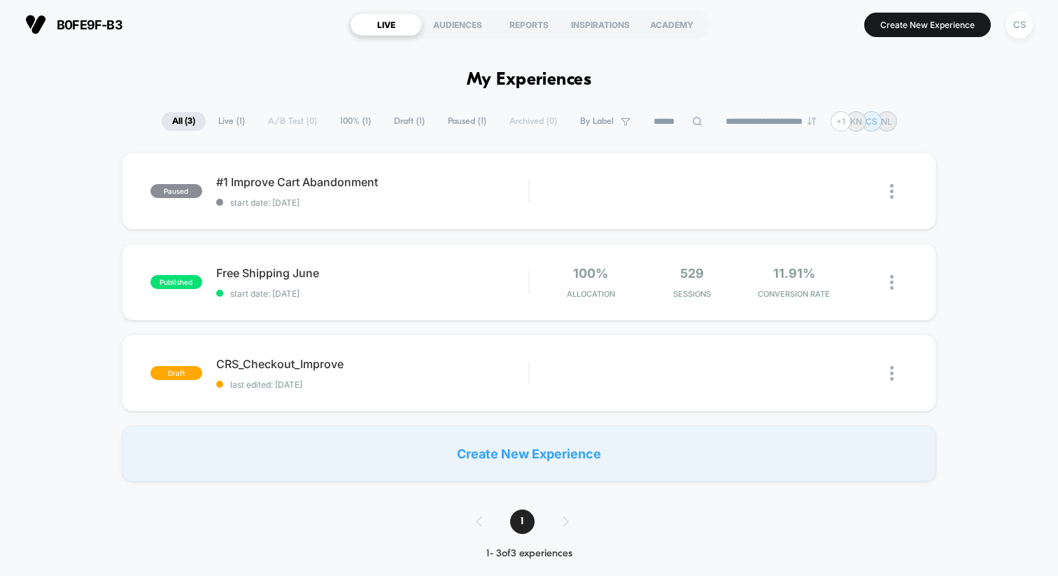
click at [449, 36] on section "LIVE AUDIENCES REPORTS INSPIRATIONS ACADEMY" at bounding box center [529, 24] width 364 height 35
click at [448, 29] on div "AUDIENCES" at bounding box center [457, 24] width 71 height 22
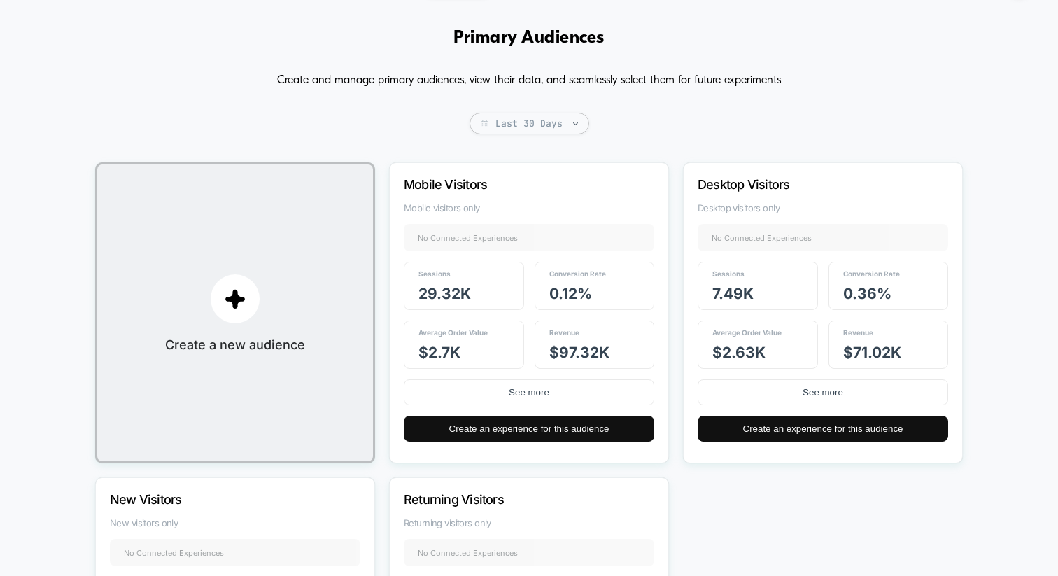
scroll to position [43, 0]
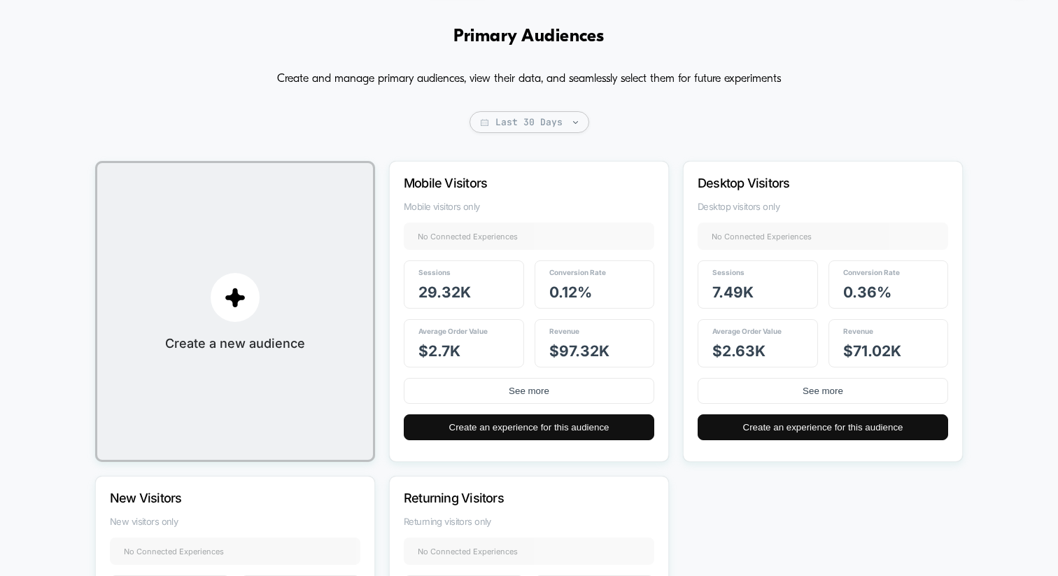
click at [434, 193] on div "Mobile Visitors Mobile visitors only No Connected Experiences + Sessions 29.32k…" at bounding box center [529, 311] width 280 height 301
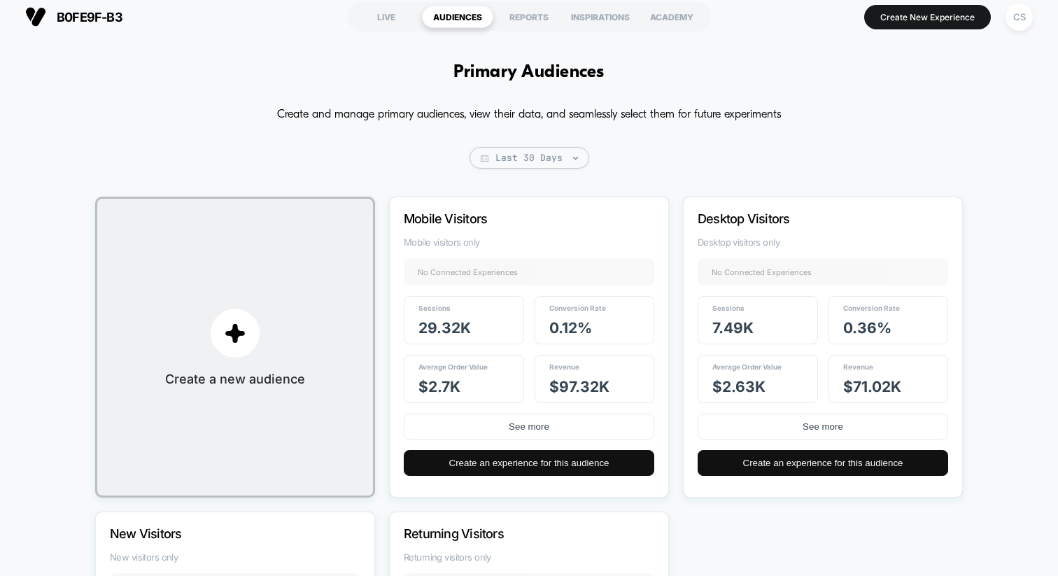
scroll to position [0, 0]
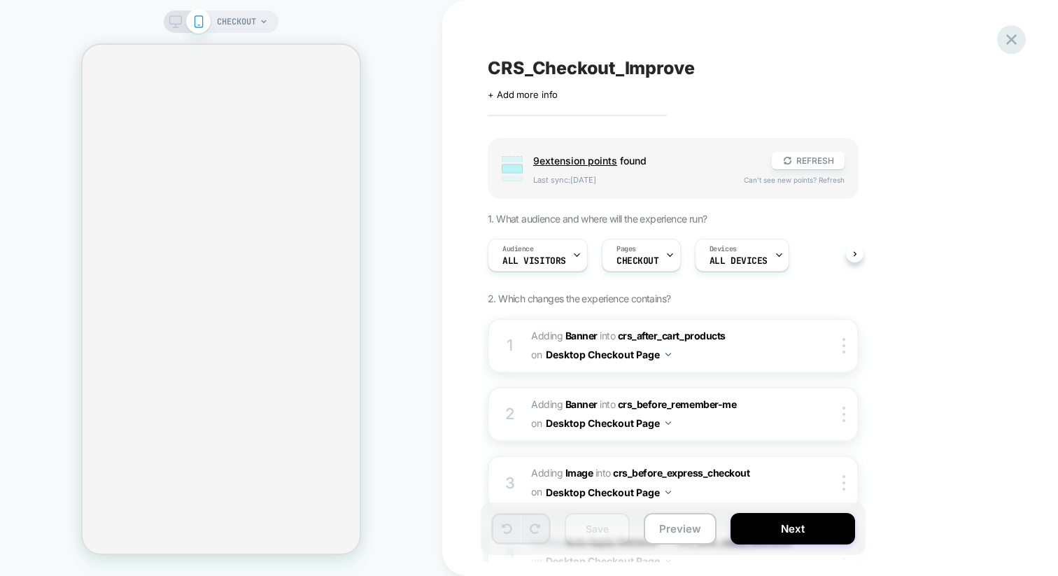
click at [1012, 41] on icon at bounding box center [1011, 39] width 10 height 10
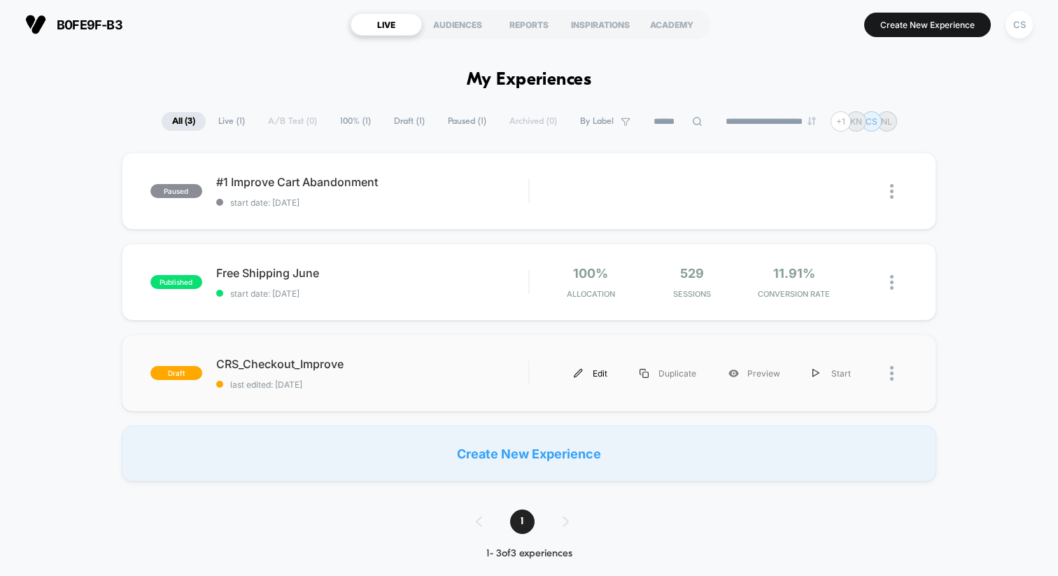
click at [585, 373] on div "Edit" at bounding box center [591, 372] width 66 height 31
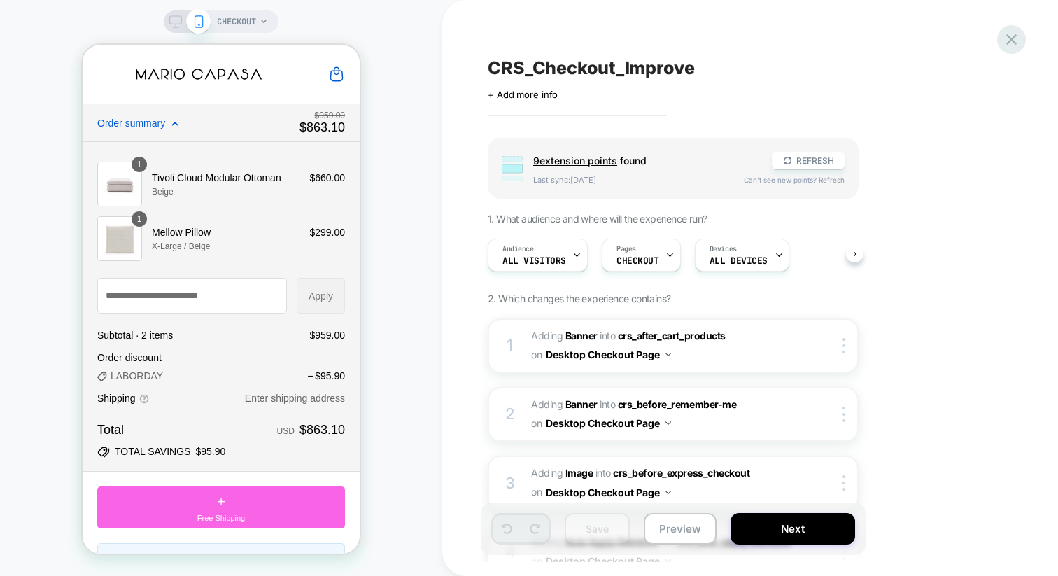
click at [1014, 38] on icon at bounding box center [1011, 39] width 19 height 19
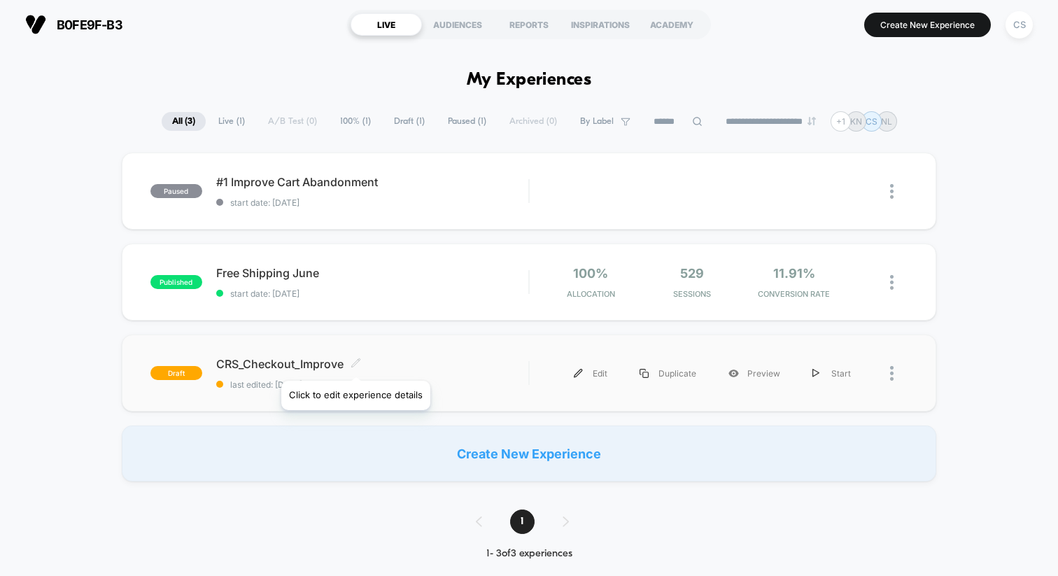
click at [355, 363] on icon at bounding box center [355, 362] width 10 height 10
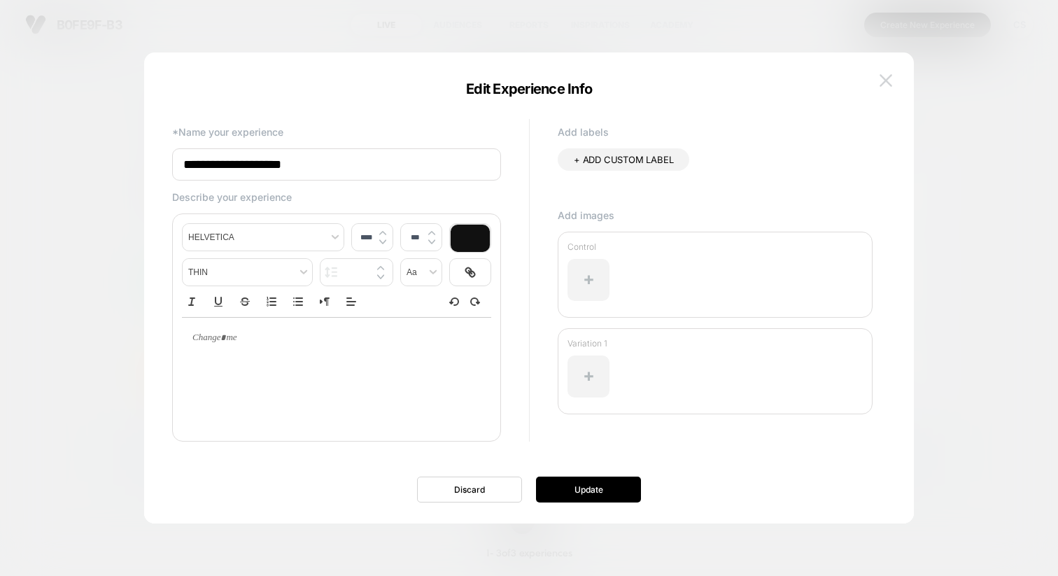
click at [883, 79] on img at bounding box center [885, 80] width 13 height 12
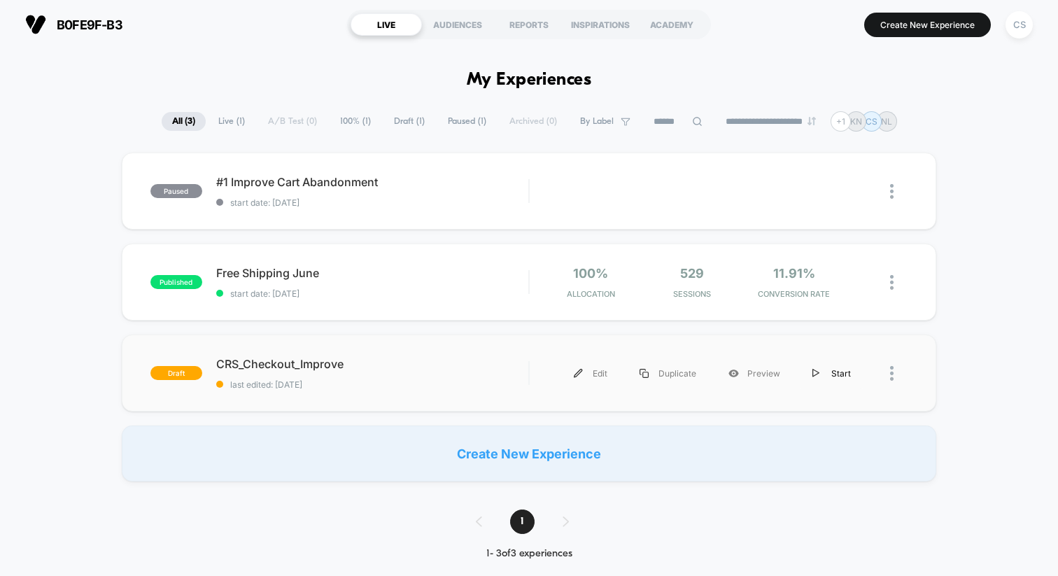
click at [844, 373] on div "Start" at bounding box center [831, 372] width 71 height 31
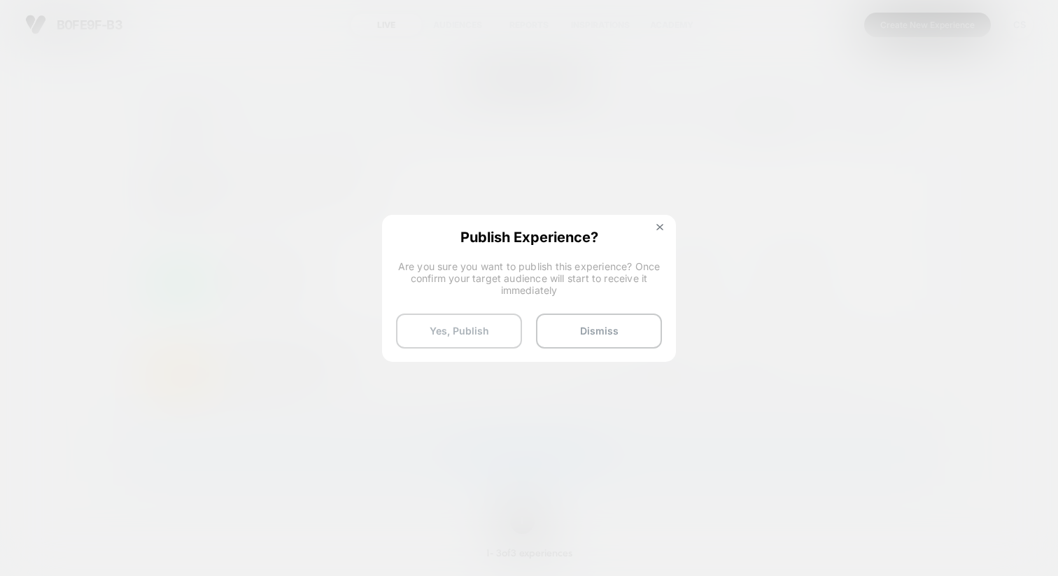
click at [433, 322] on button "Yes, Publish" at bounding box center [459, 330] width 126 height 35
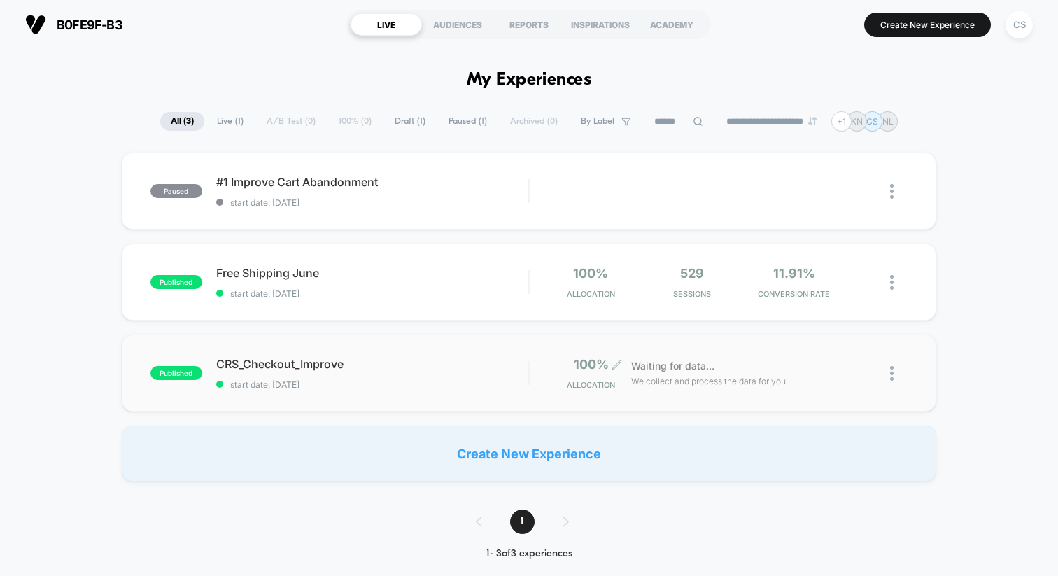
click at [618, 365] on icon at bounding box center [616, 365] width 10 height 10
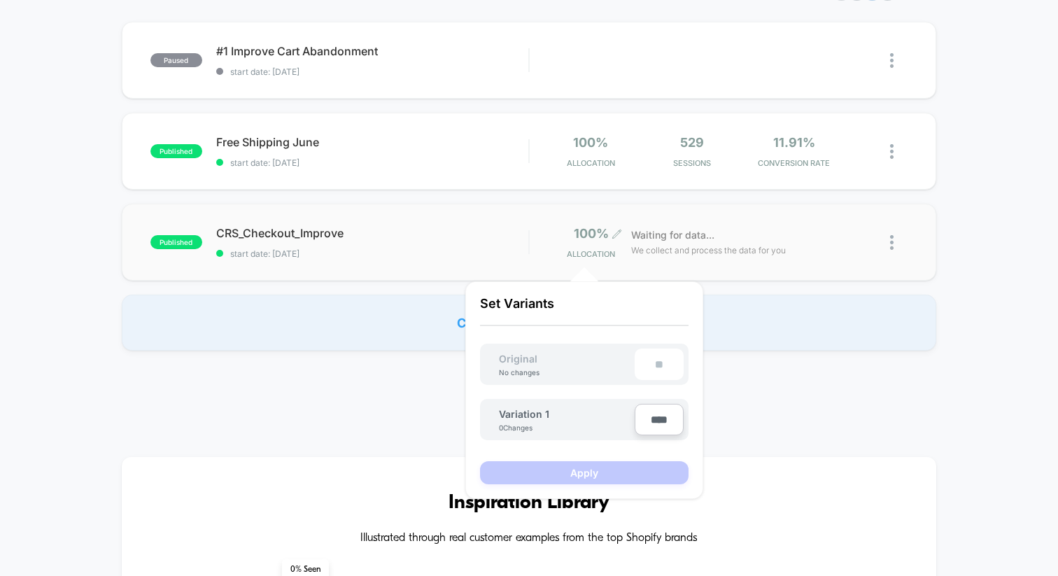
scroll to position [139, 0]
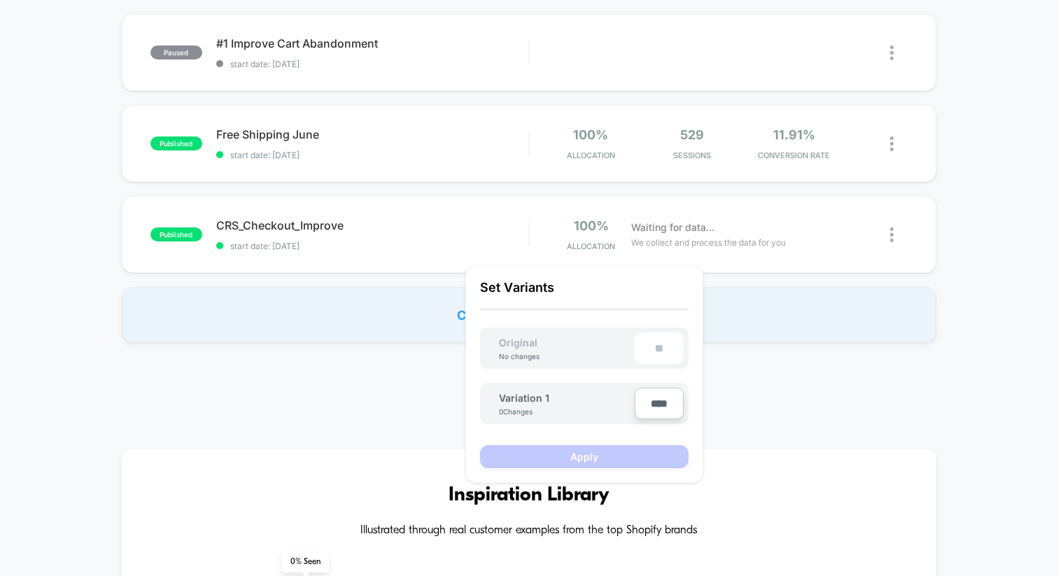
click at [616, 357] on div "Original No changes **" at bounding box center [584, 347] width 208 height 41
click at [655, 350] on div "**" at bounding box center [658, 347] width 49 height 31
click at [783, 329] on div "Create New Experience" at bounding box center [529, 315] width 814 height 56
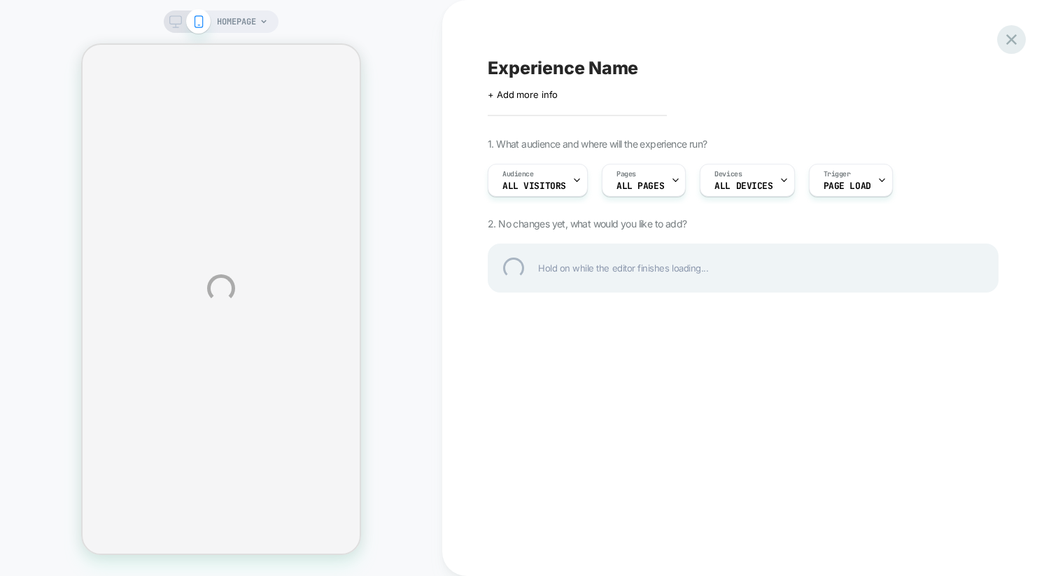
click at [1011, 36] on div at bounding box center [1011, 39] width 29 height 29
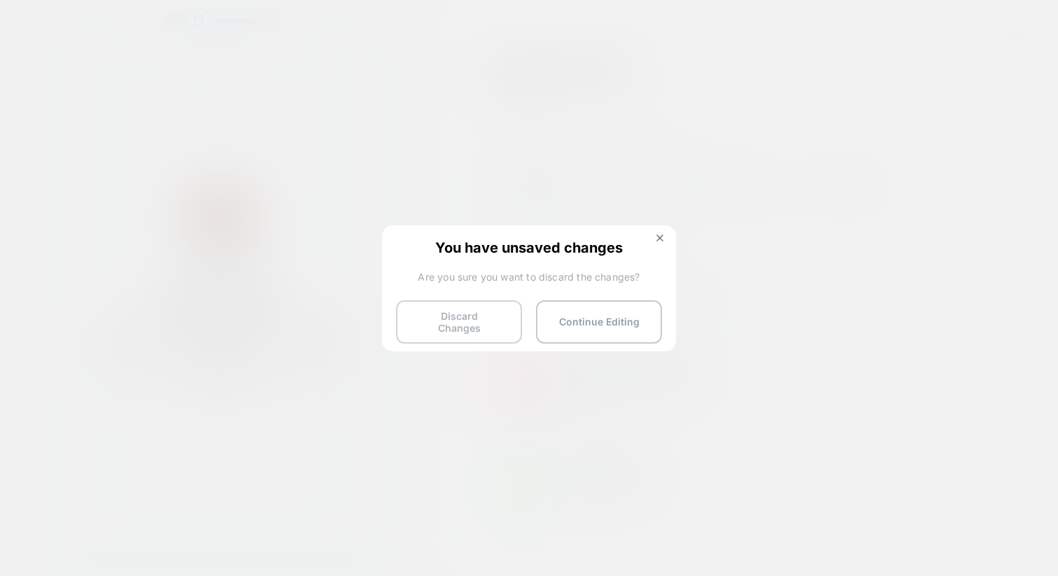
click at [465, 325] on button "Discard Changes" at bounding box center [459, 321] width 126 height 43
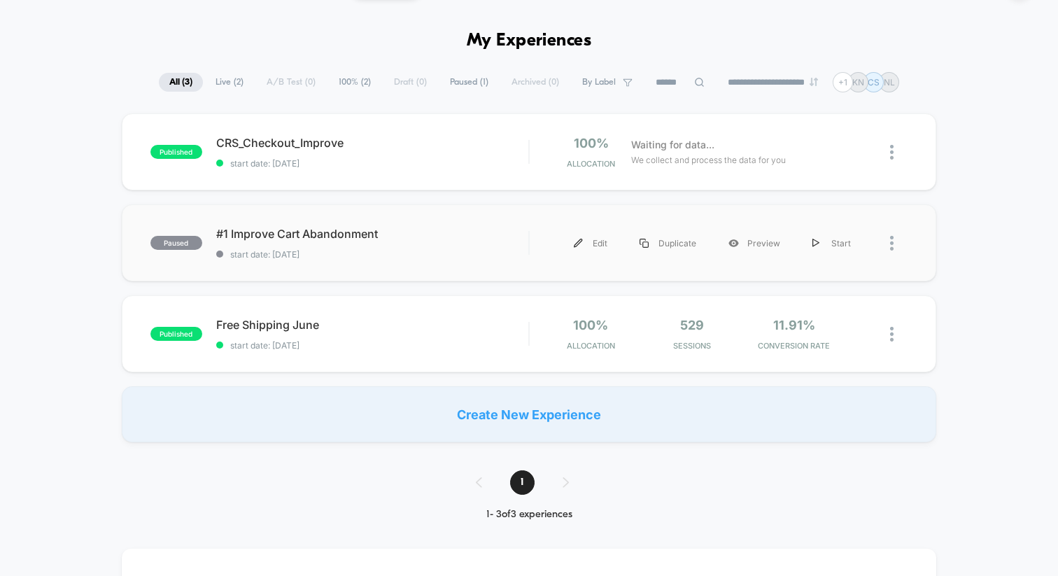
scroll to position [41, 0]
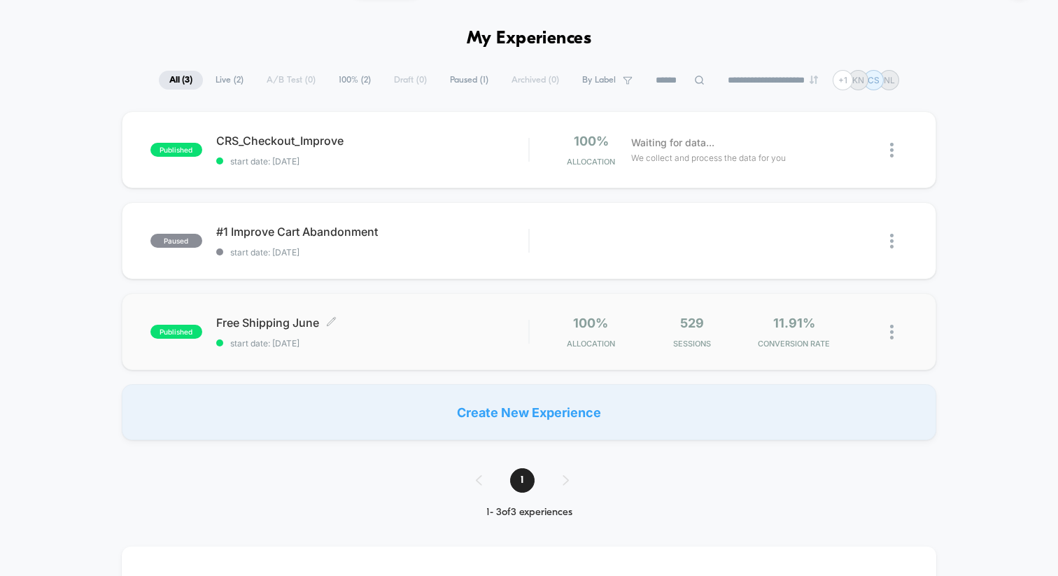
click at [262, 323] on span "Free Shipping June Click to edit experience details" at bounding box center [372, 322] width 312 height 14
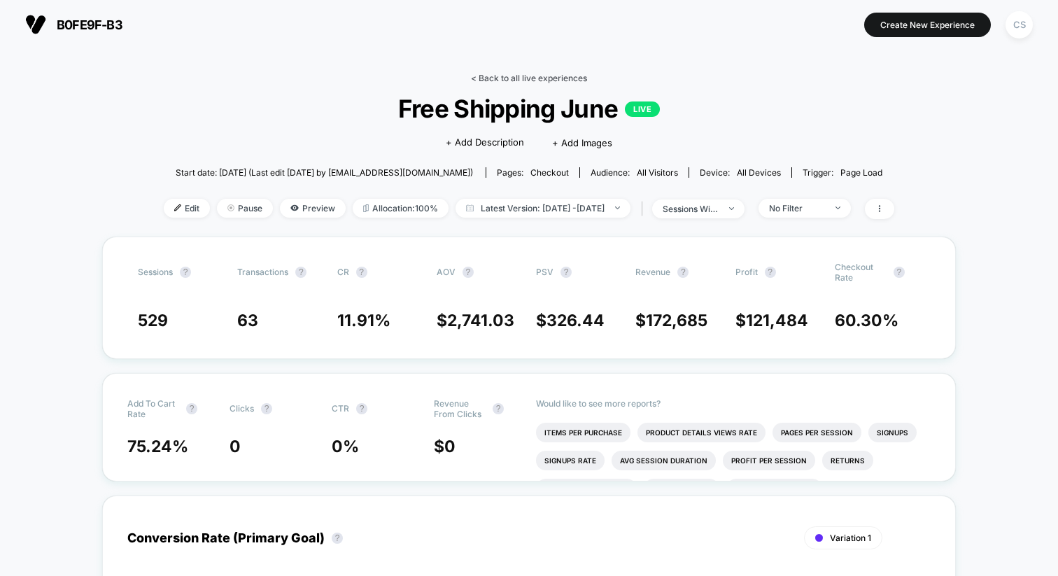
click at [508, 81] on link "< Back to all live experiences" at bounding box center [529, 78] width 116 height 10
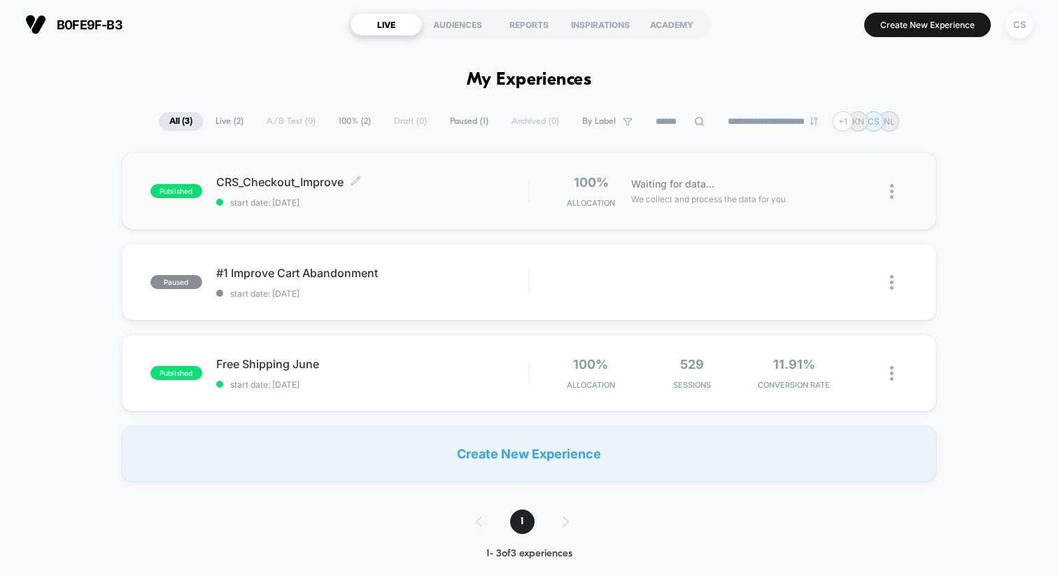
click at [286, 182] on span "CRS_Checkout_Improve Click to edit experience details" at bounding box center [372, 182] width 312 height 14
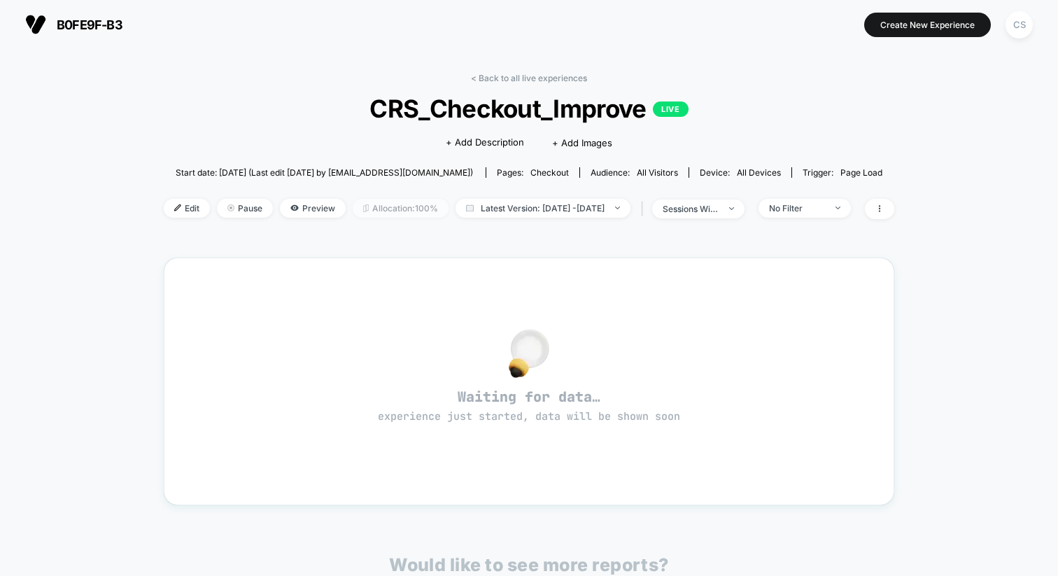
click at [376, 208] on span "Allocation: 100%" at bounding box center [401, 208] width 96 height 19
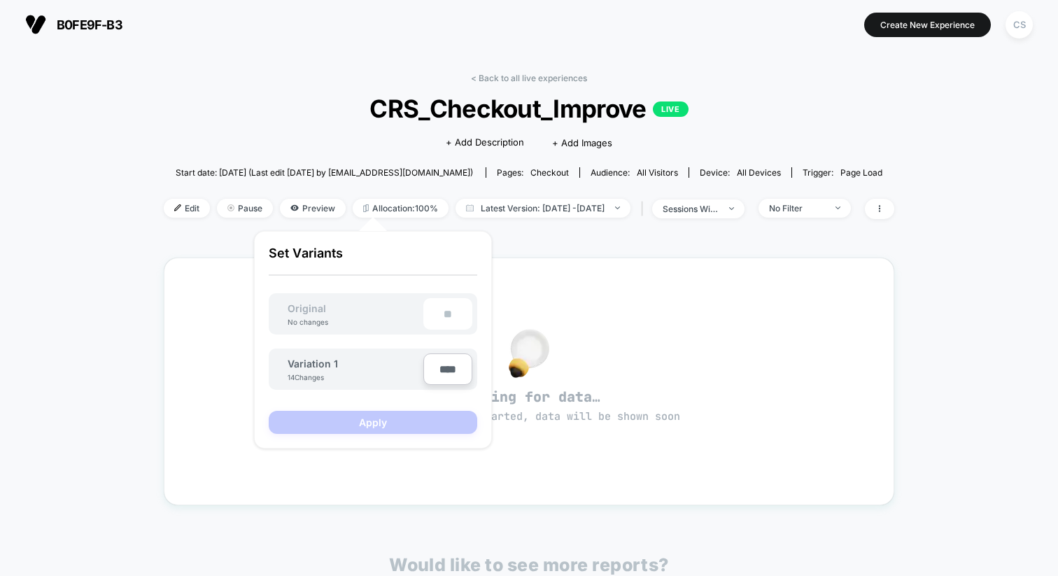
click at [440, 311] on div "**" at bounding box center [447, 313] width 49 height 31
click at [439, 312] on div "**" at bounding box center [447, 313] width 49 height 31
click at [455, 377] on input "****" at bounding box center [447, 368] width 49 height 31
type input "***"
type input "**"
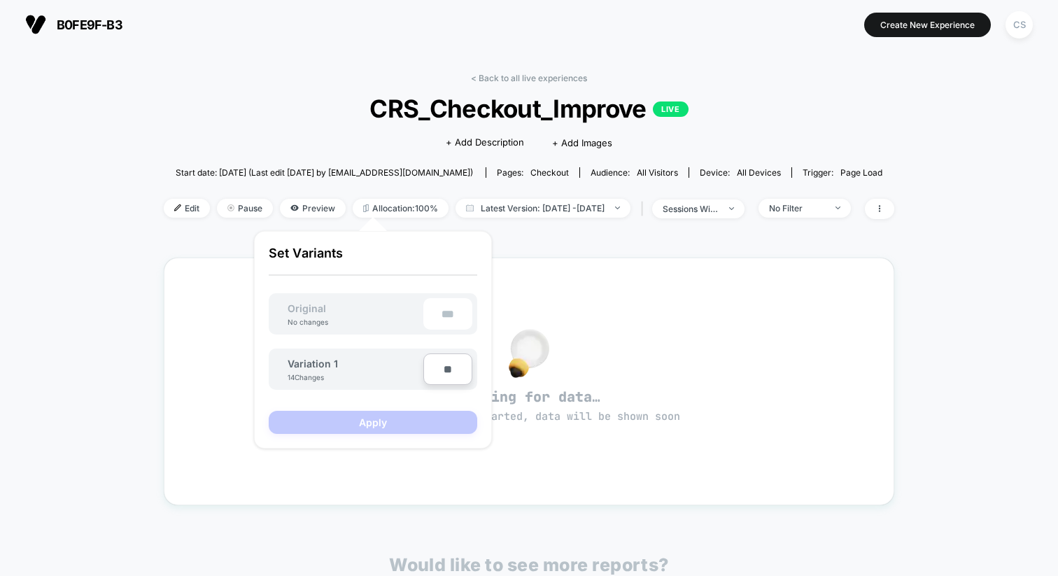
type input "***"
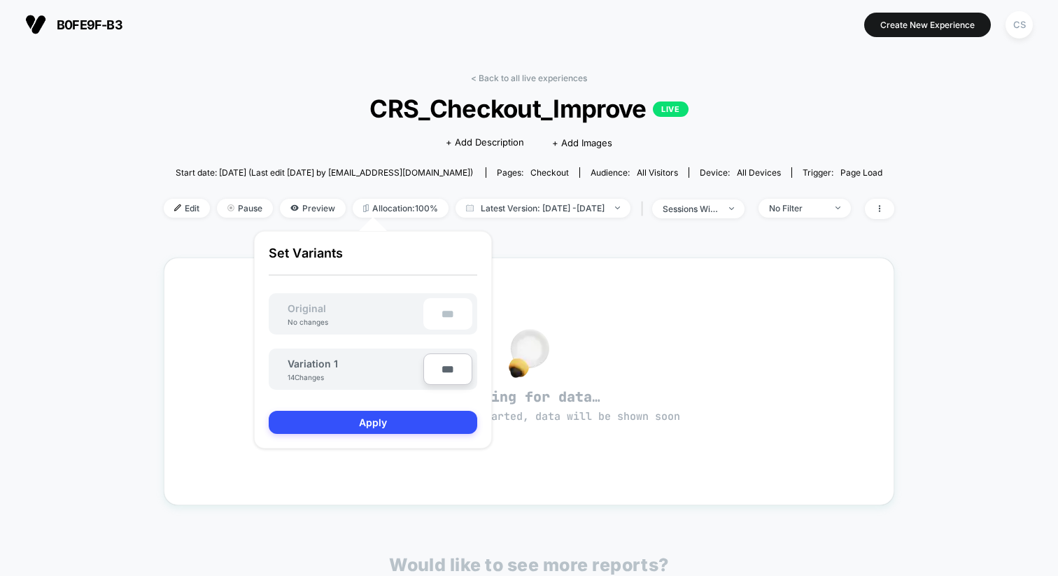
type input "***"
click at [409, 346] on div "Variation 1 14 Changes ***" at bounding box center [373, 361] width 208 height 55
click at [401, 425] on button "Apply" at bounding box center [373, 422] width 208 height 23
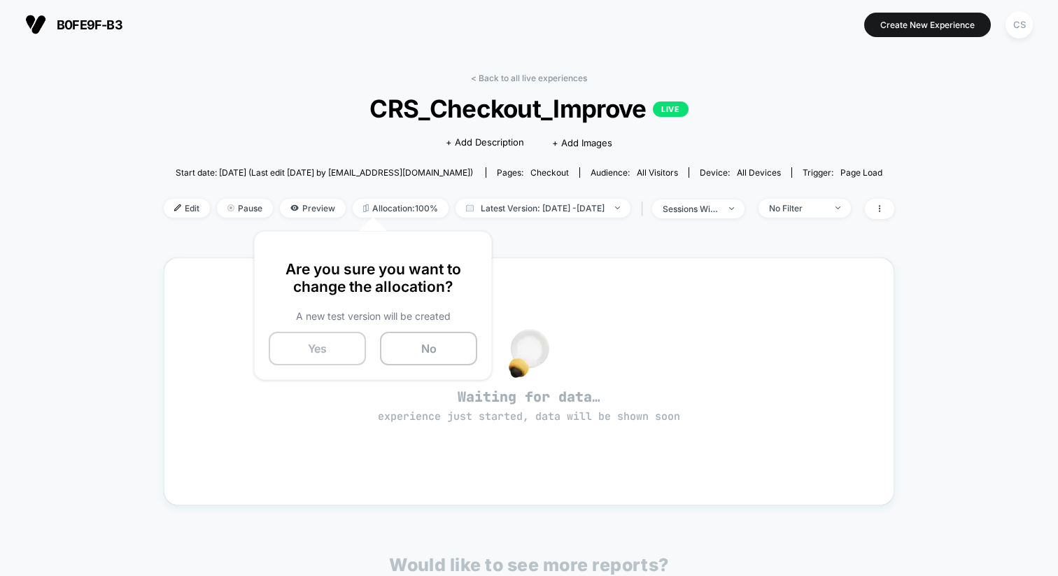
click at [343, 344] on button "Yes" at bounding box center [317, 349] width 97 height 34
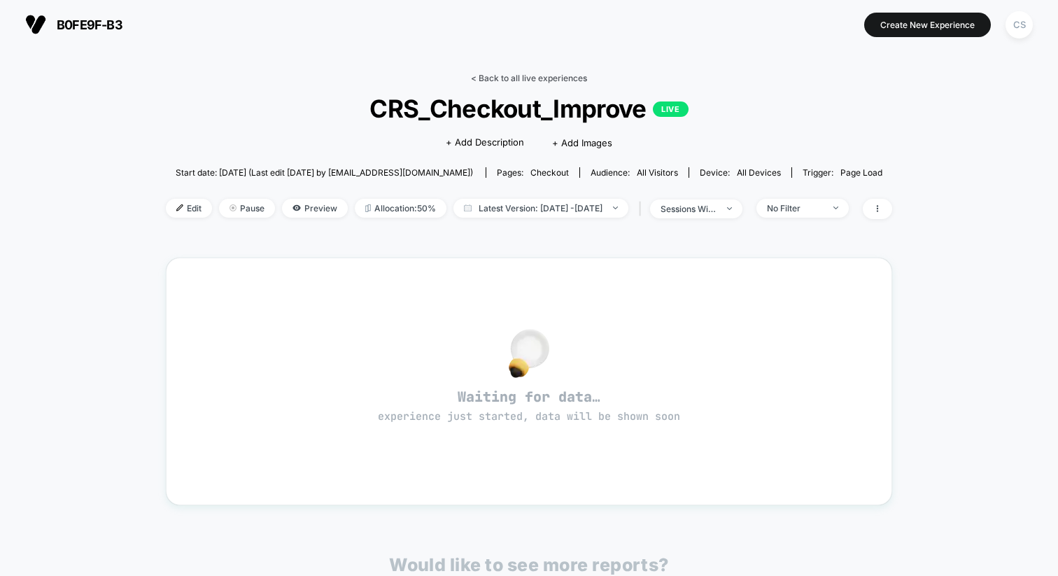
click at [497, 78] on link "< Back to all live experiences" at bounding box center [529, 78] width 116 height 10
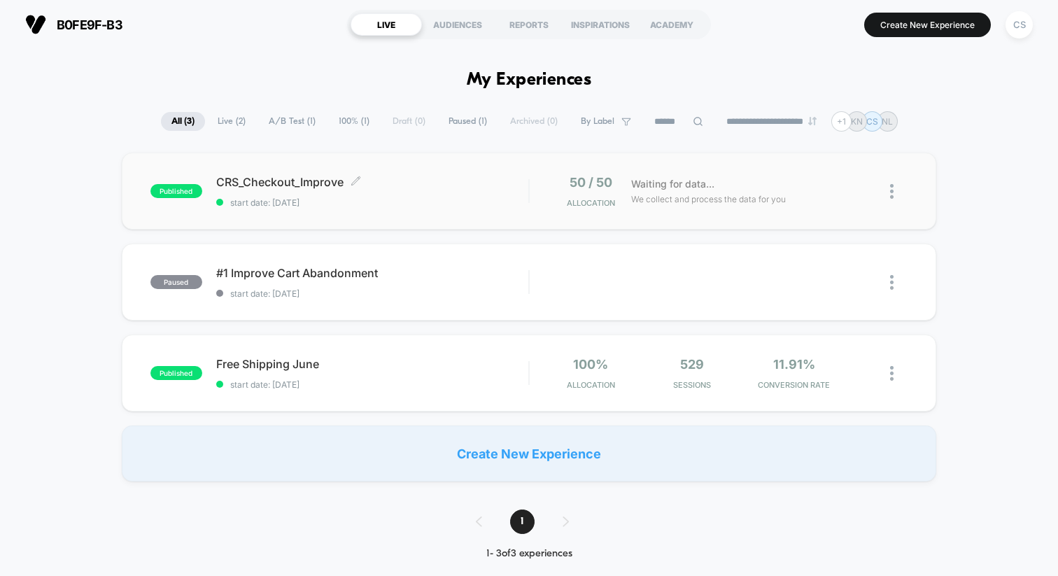
click at [255, 183] on span "CRS_Checkout_Improve Click to edit experience details" at bounding box center [372, 182] width 312 height 14
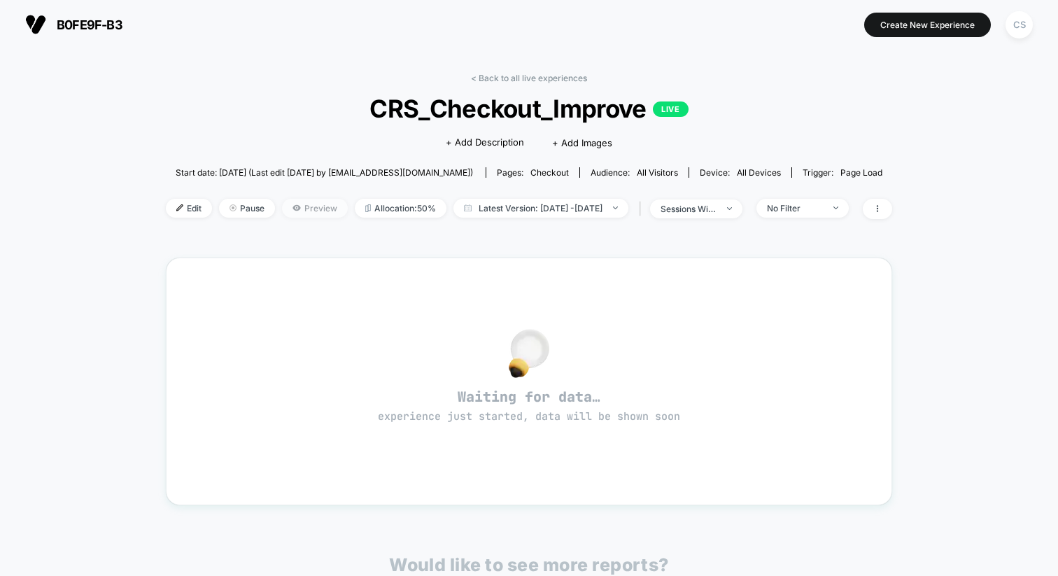
click at [285, 205] on span "Preview" at bounding box center [315, 208] width 66 height 19
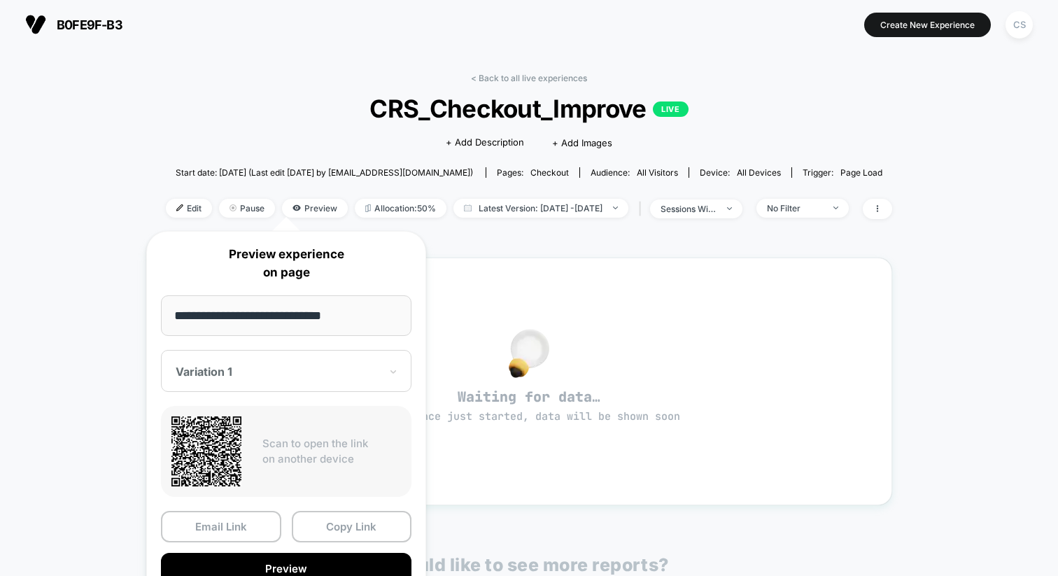
click at [280, 134] on div "< Back to all live experiences CRS_Checkout_Improve LIVE Click to edit experien…" at bounding box center [529, 155] width 726 height 164
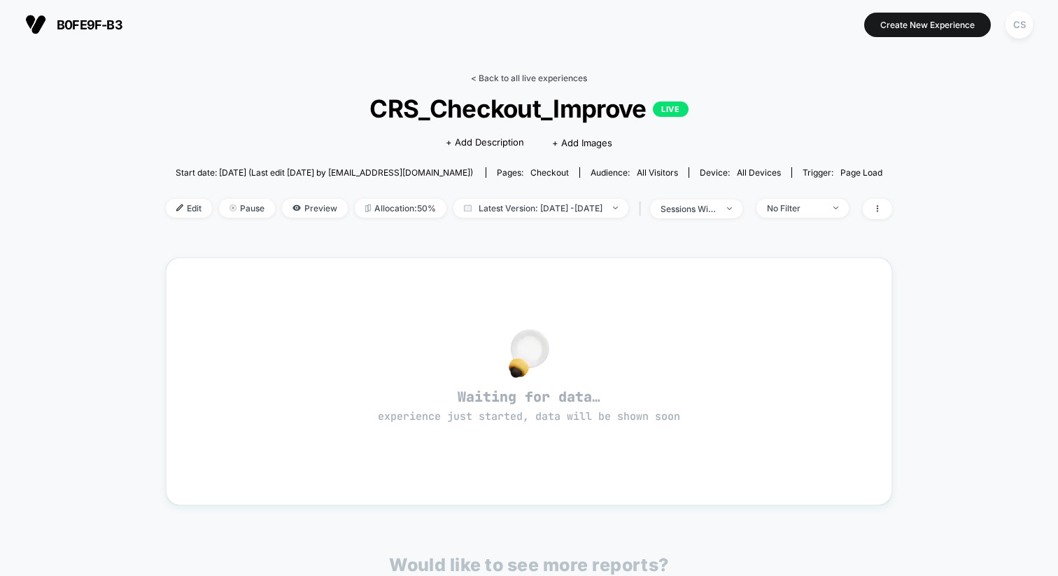
click at [518, 78] on link "< Back to all live experiences" at bounding box center [529, 78] width 116 height 10
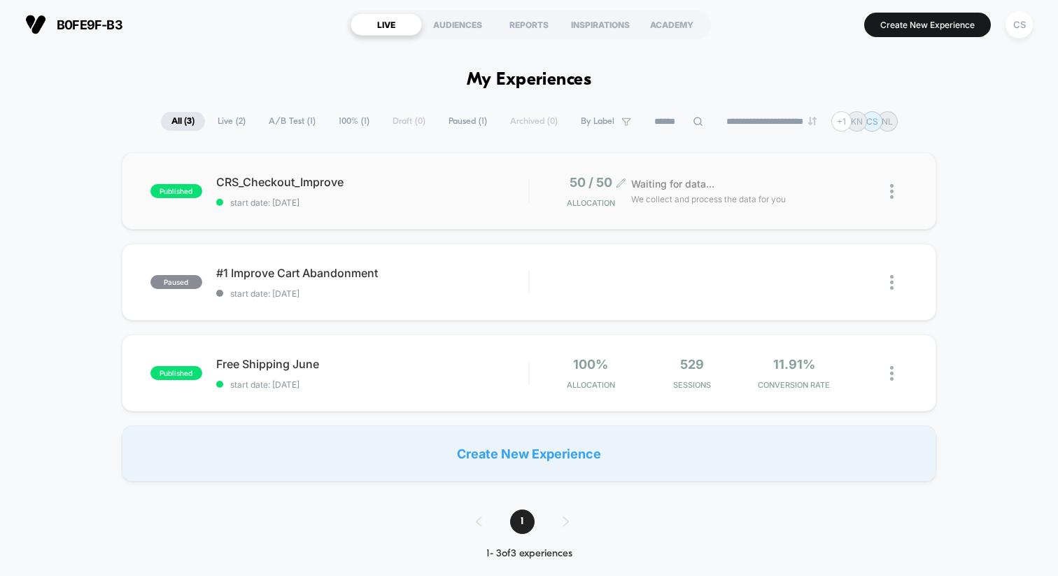
click at [619, 183] on icon at bounding box center [621, 183] width 10 height 10
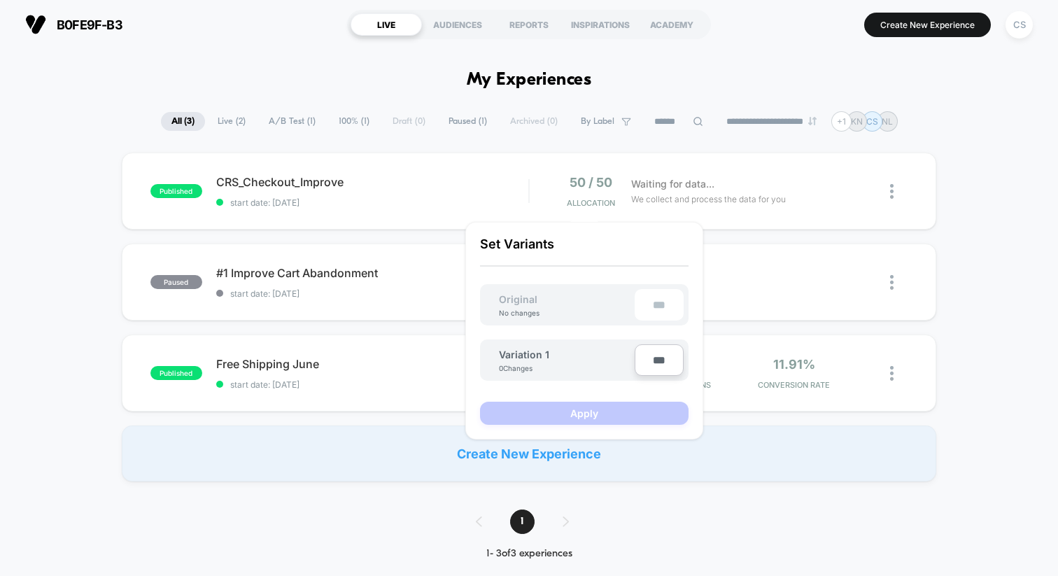
click at [403, 419] on div "published CRS_Checkout_Improve start date: [DATE] 50 / 50 Allocation Waiting fo…" at bounding box center [529, 316] width 1058 height 329
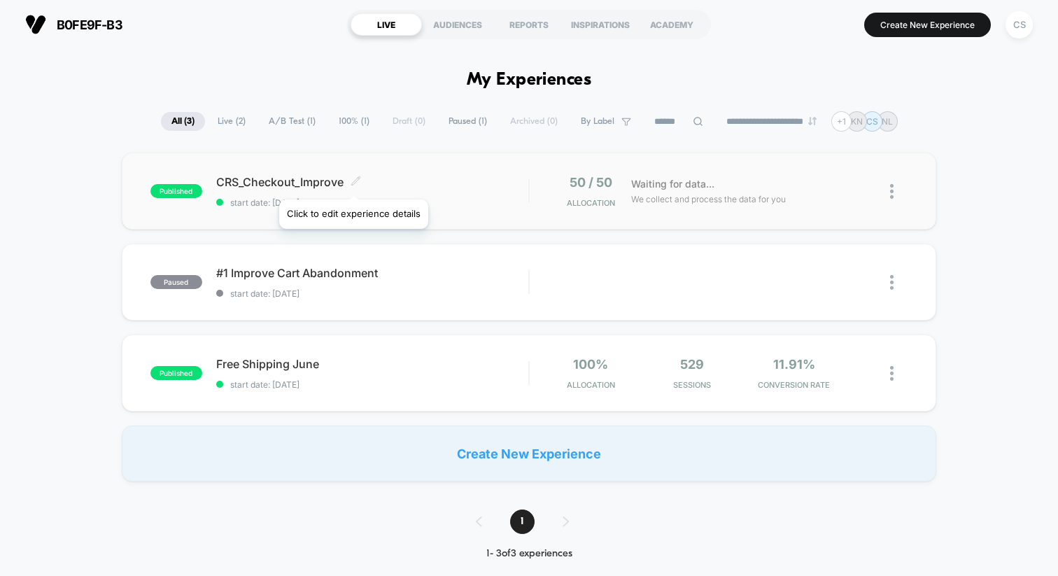
click at [353, 182] on icon at bounding box center [355, 180] width 8 height 8
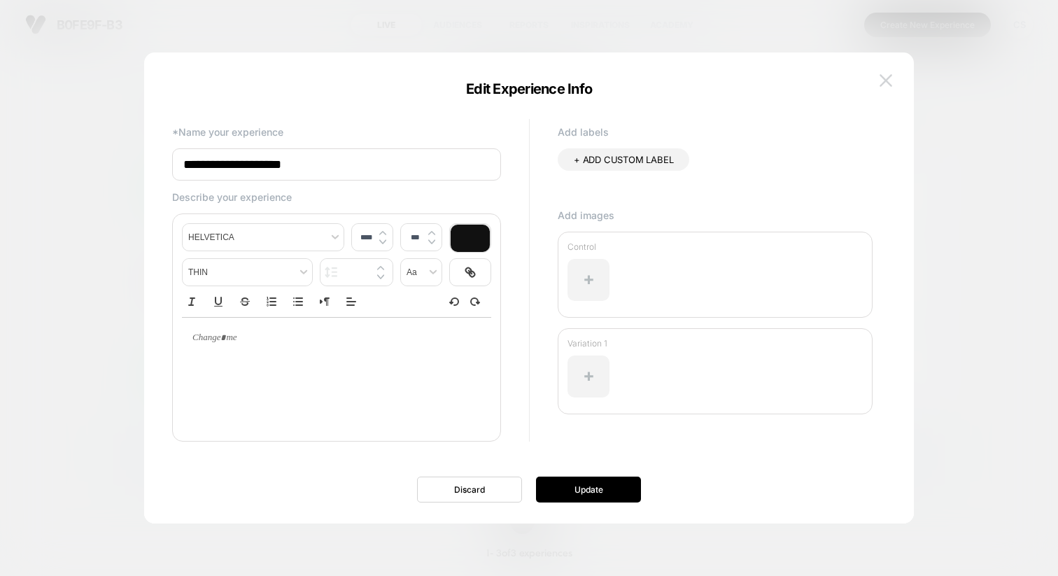
click at [886, 76] on img at bounding box center [885, 80] width 13 height 12
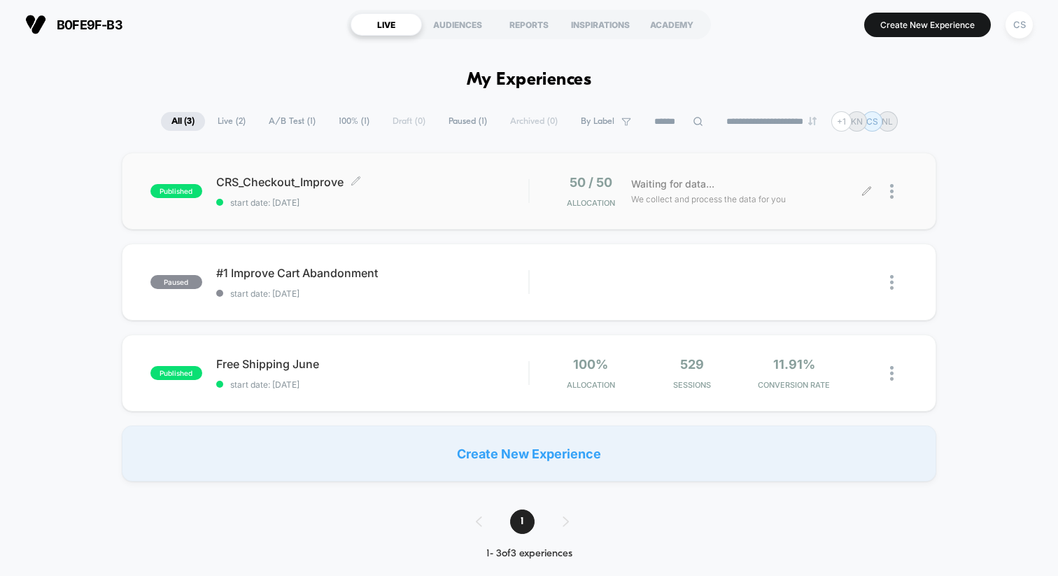
click at [870, 194] on icon at bounding box center [866, 191] width 10 height 10
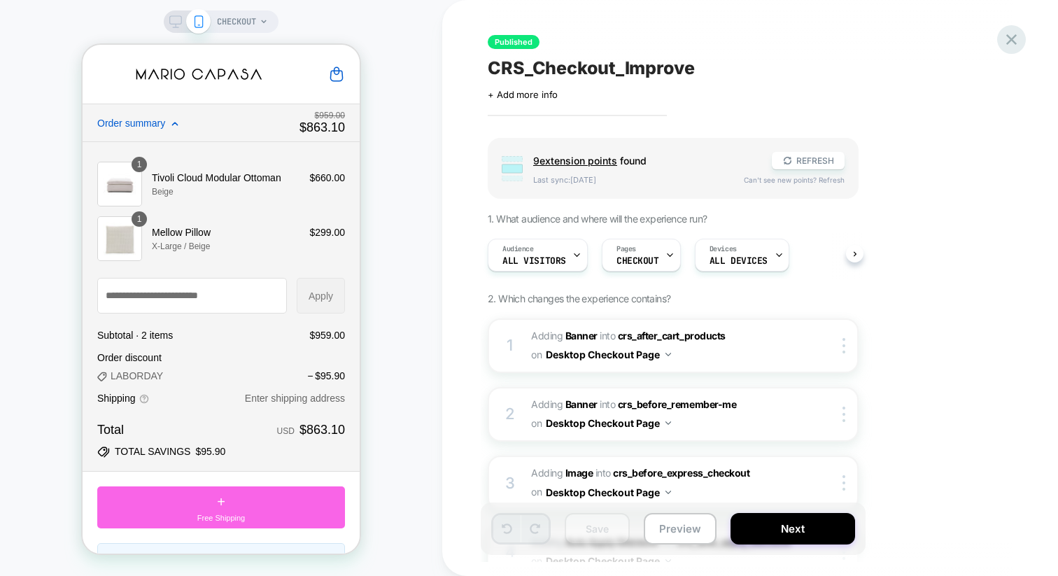
click at [1015, 38] on icon at bounding box center [1011, 39] width 19 height 19
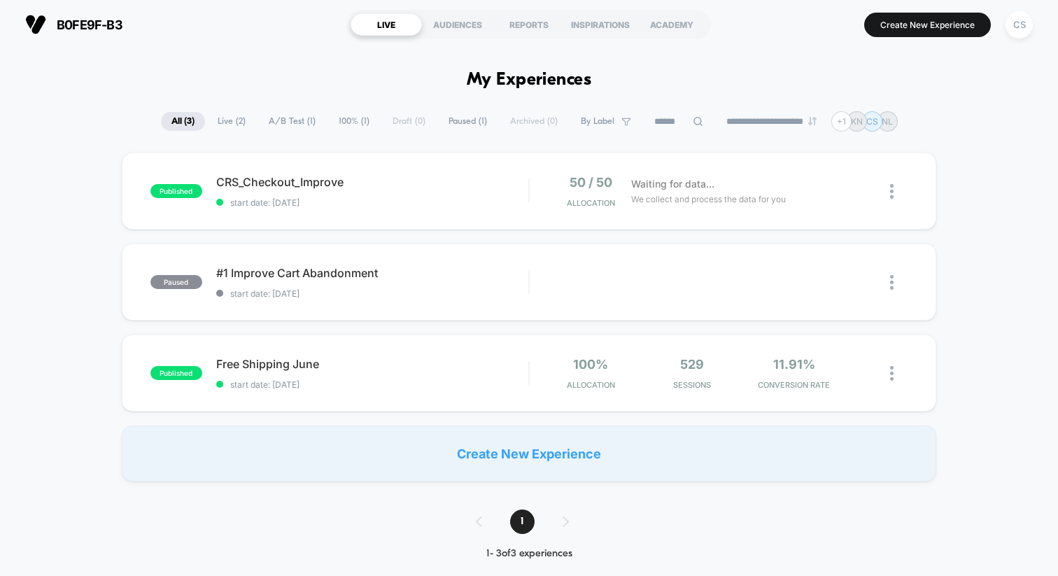
click at [889, 190] on div at bounding box center [887, 191] width 41 height 33
click at [308, 181] on span "CRS_Checkout_Improve Click to edit experience details" at bounding box center [372, 182] width 312 height 14
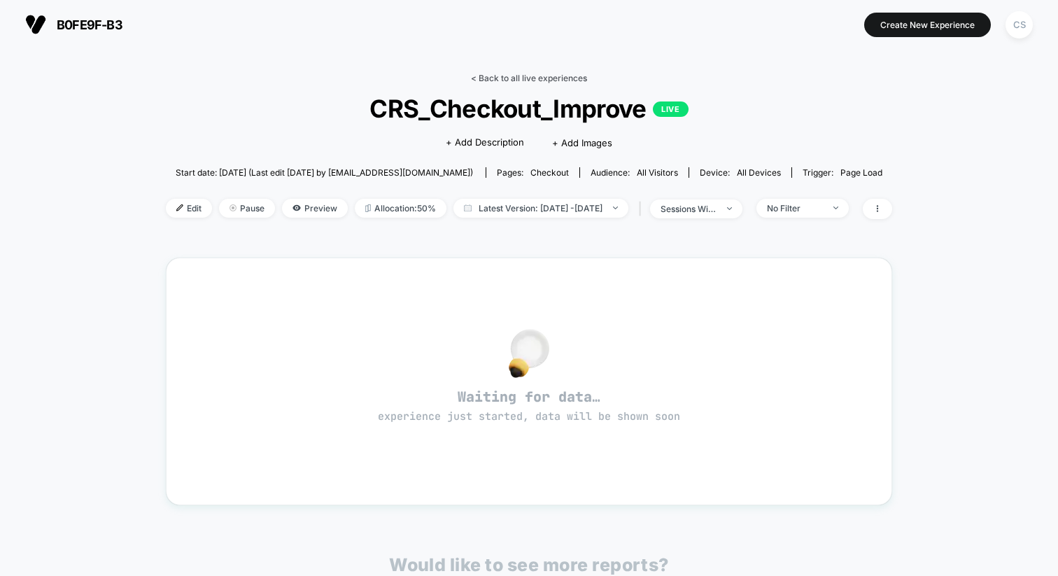
click at [479, 78] on link "< Back to all live experiences" at bounding box center [529, 78] width 116 height 10
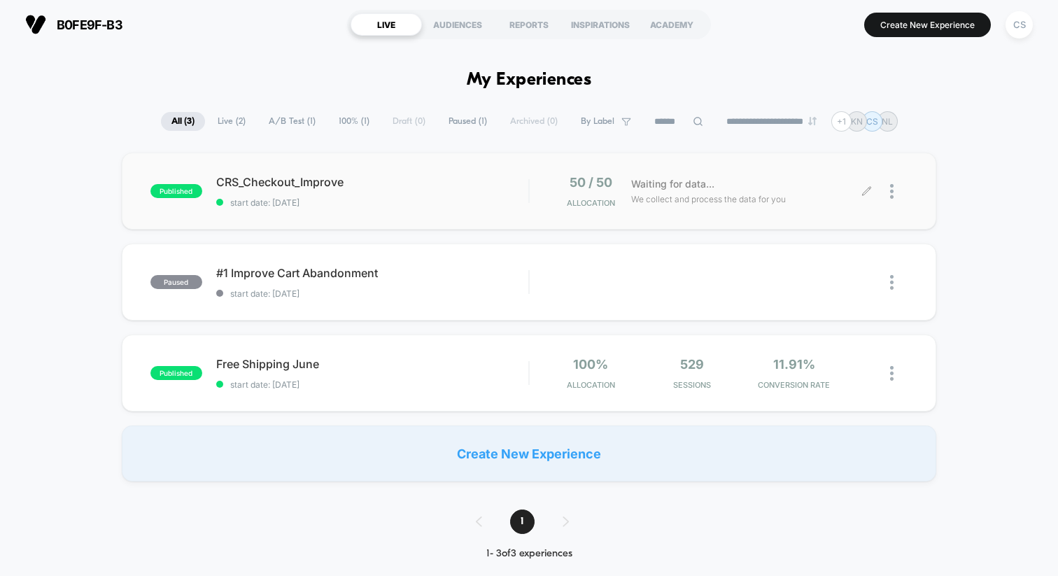
click at [871, 190] on icon at bounding box center [866, 191] width 10 height 10
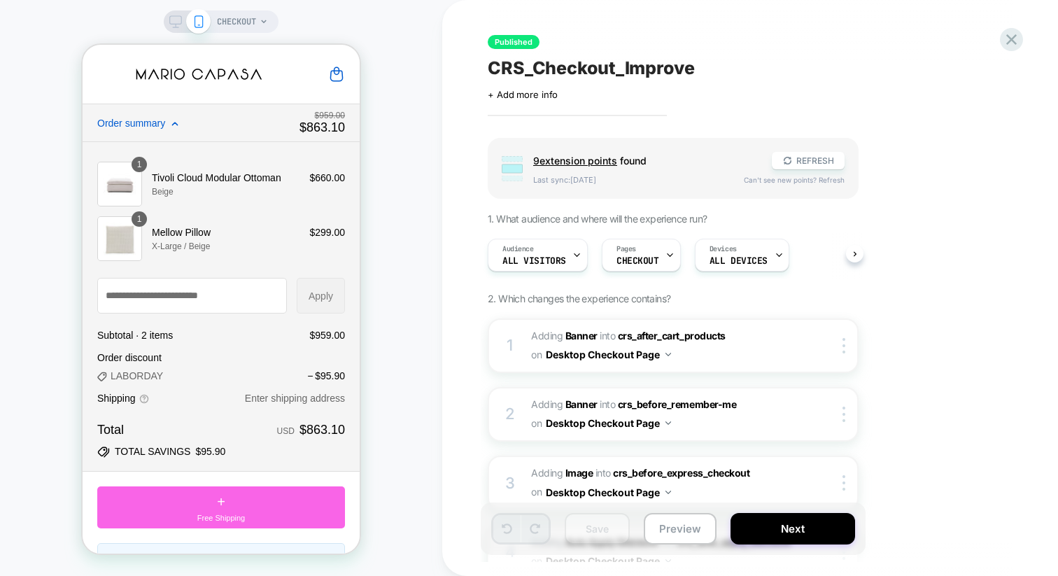
click at [174, 23] on icon at bounding box center [175, 21] width 13 height 13
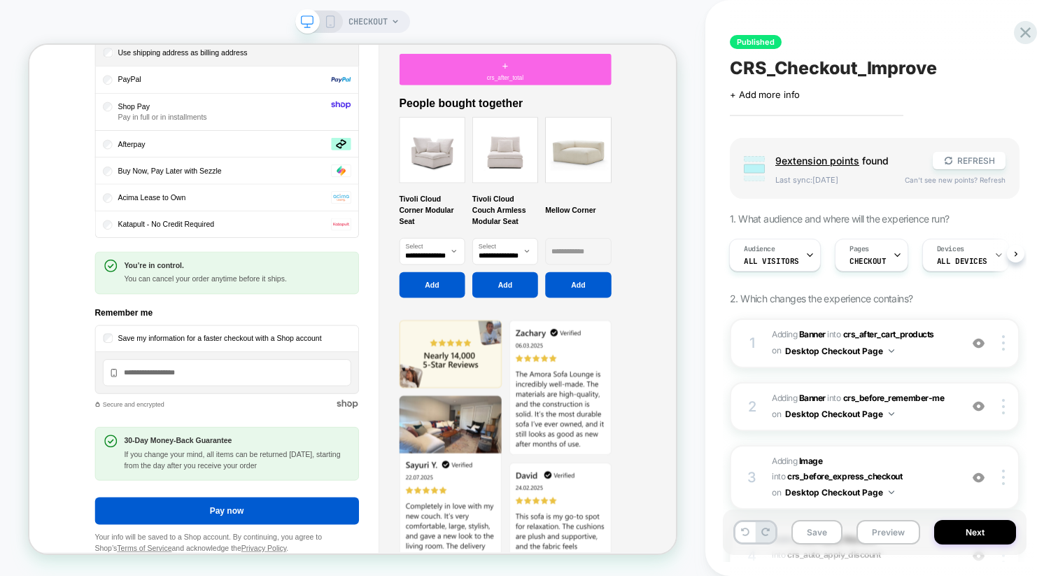
scroll to position [1420, 0]
